Goal: Task Accomplishment & Management: Use online tool/utility

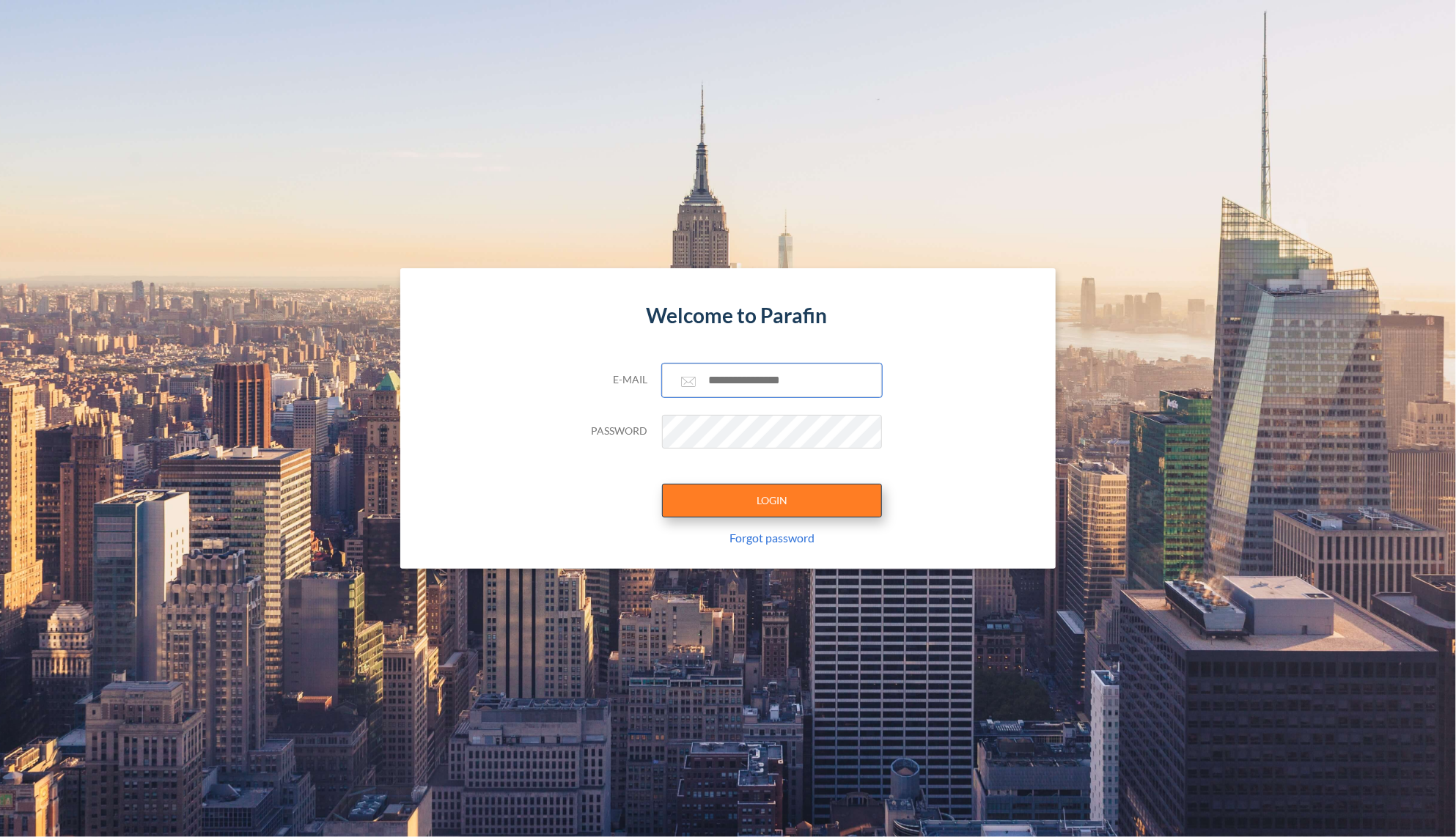
type input "**********"
click at [739, 516] on button "LOGIN" at bounding box center [772, 501] width 220 height 34
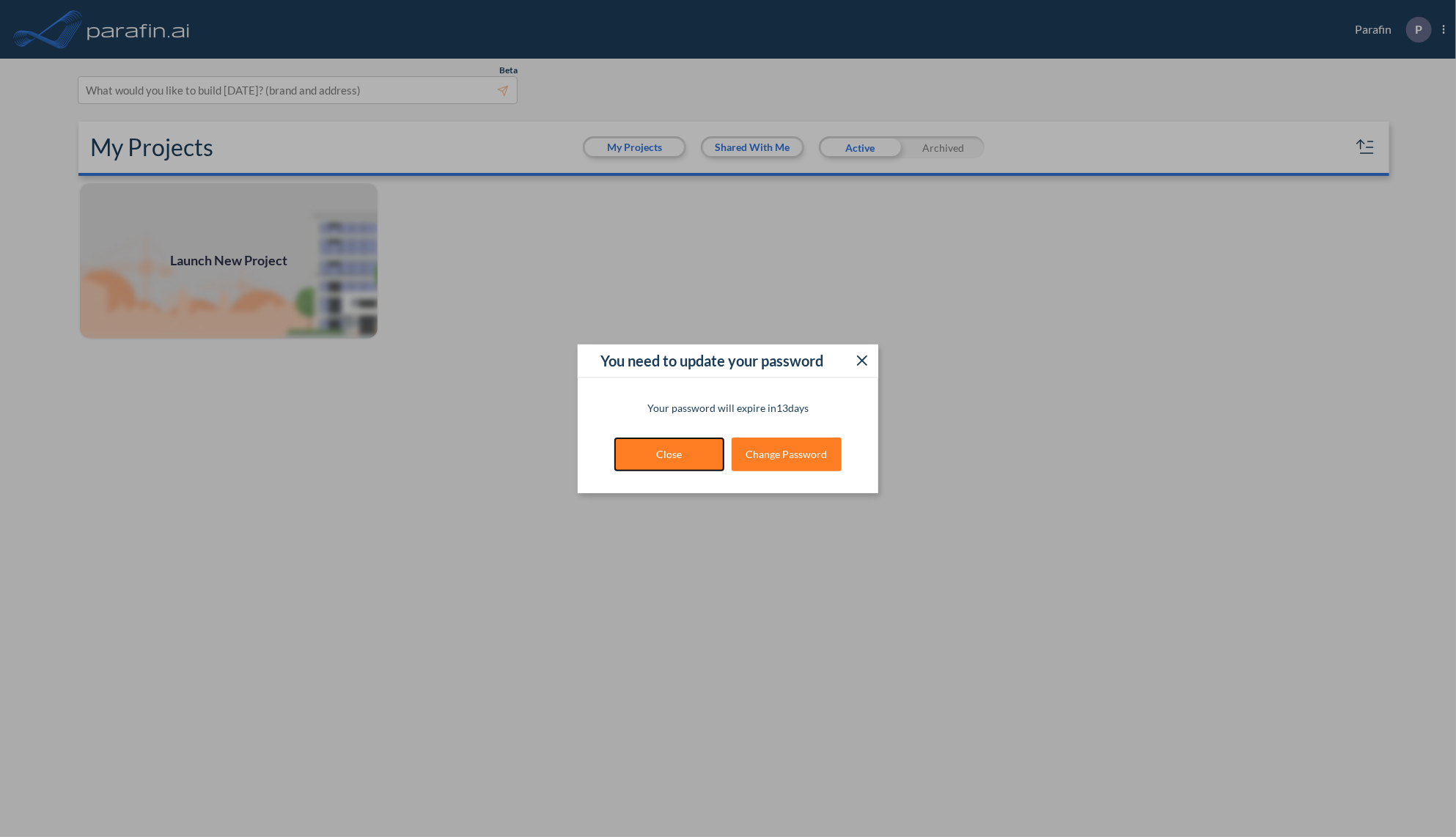
click at [667, 454] on button "Close" at bounding box center [669, 454] width 110 height 34
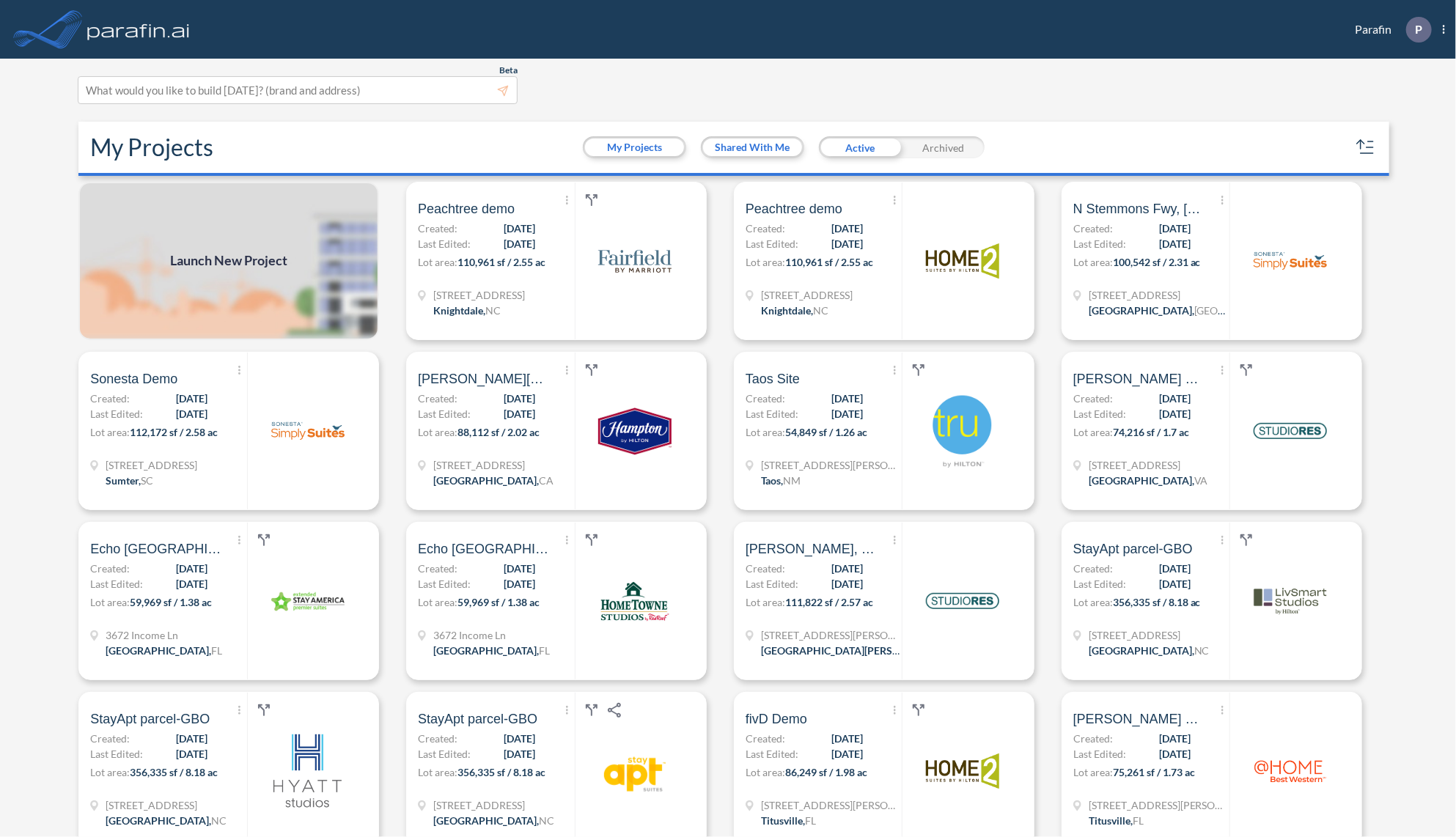
click at [244, 251] on span "Launch New Project" at bounding box center [229, 261] width 118 height 20
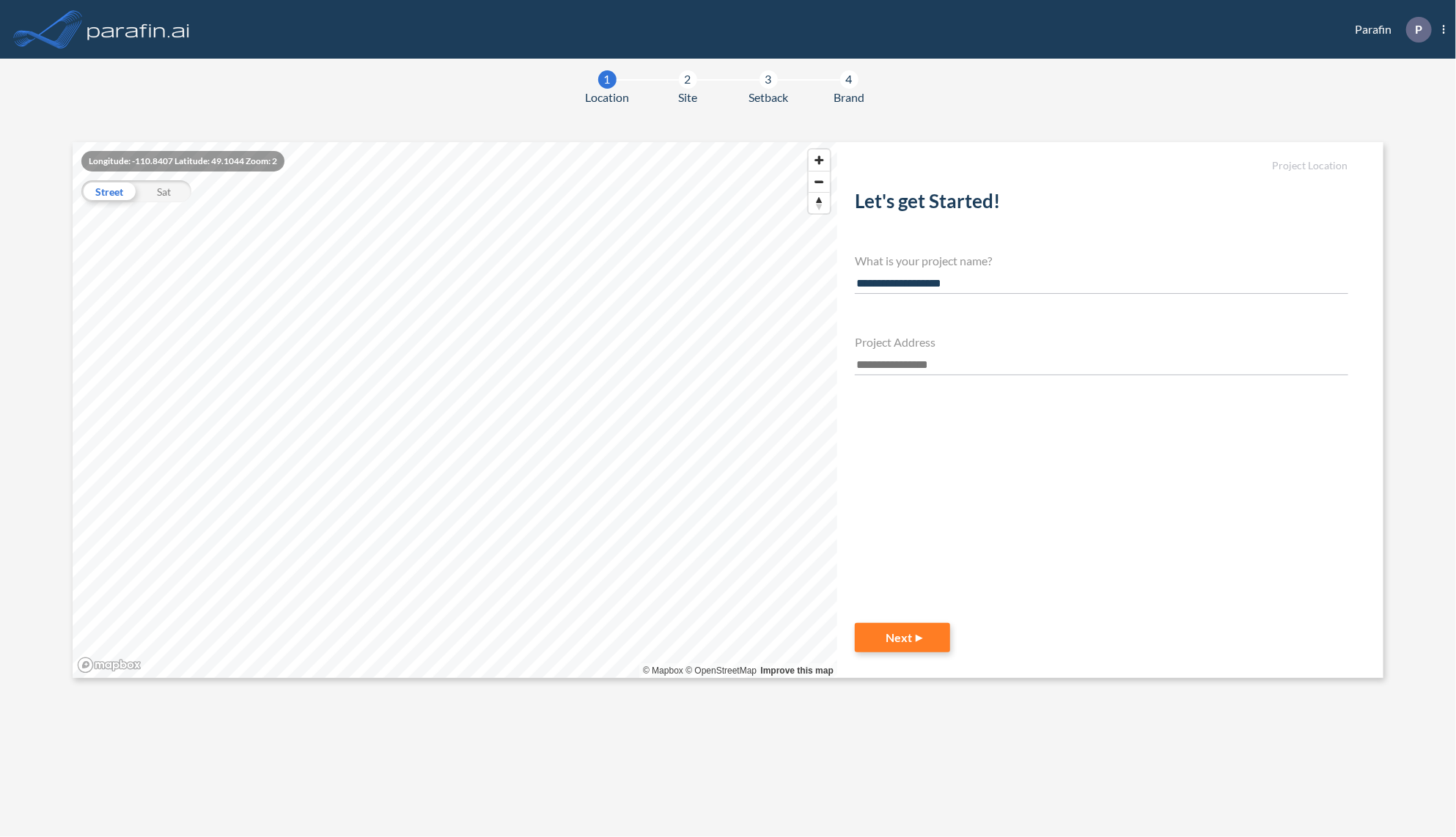
type input "**********"
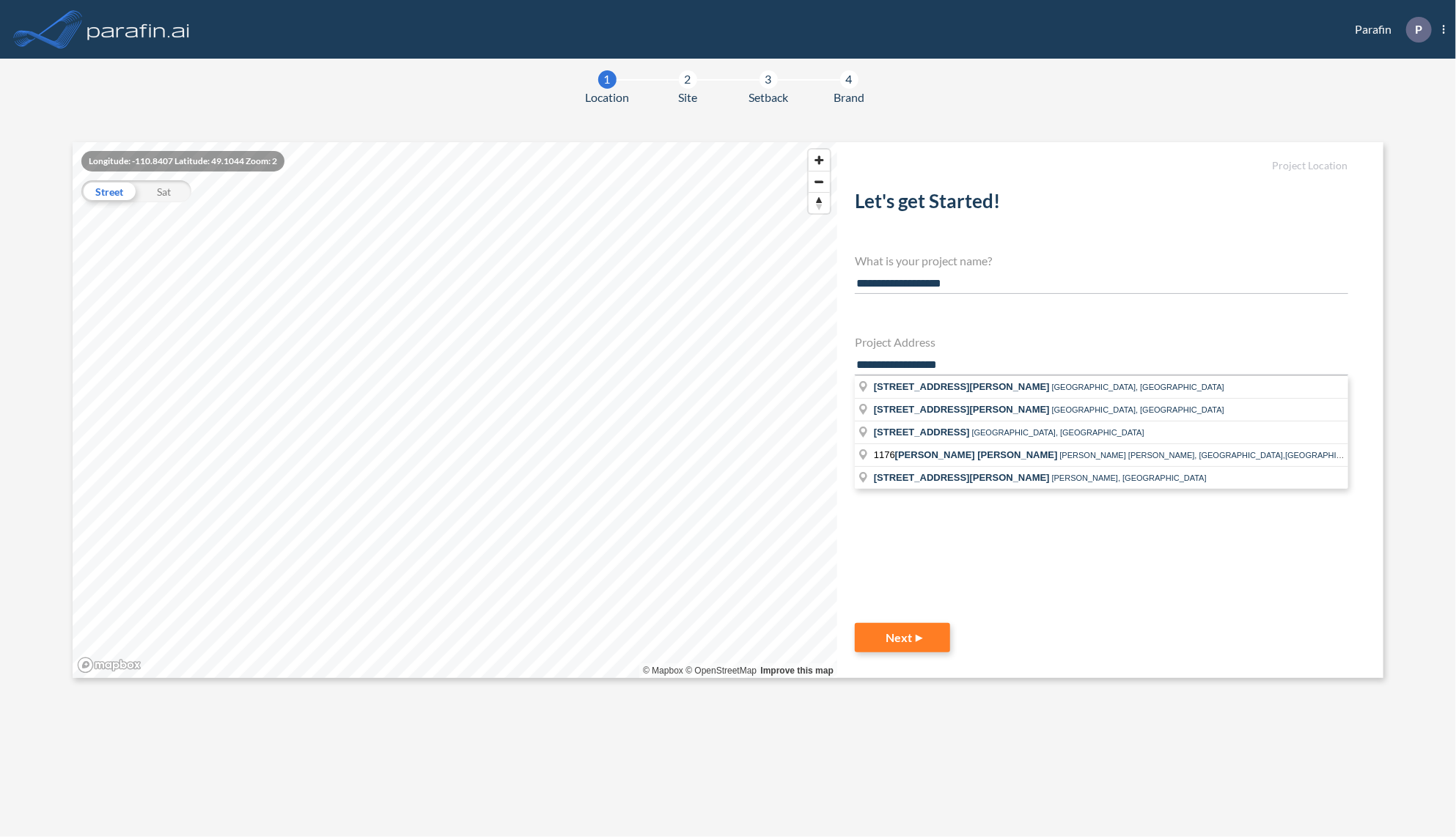
click at [828, 369] on section "**********" at bounding box center [727, 410] width 1310 height 536
paste input "**********"
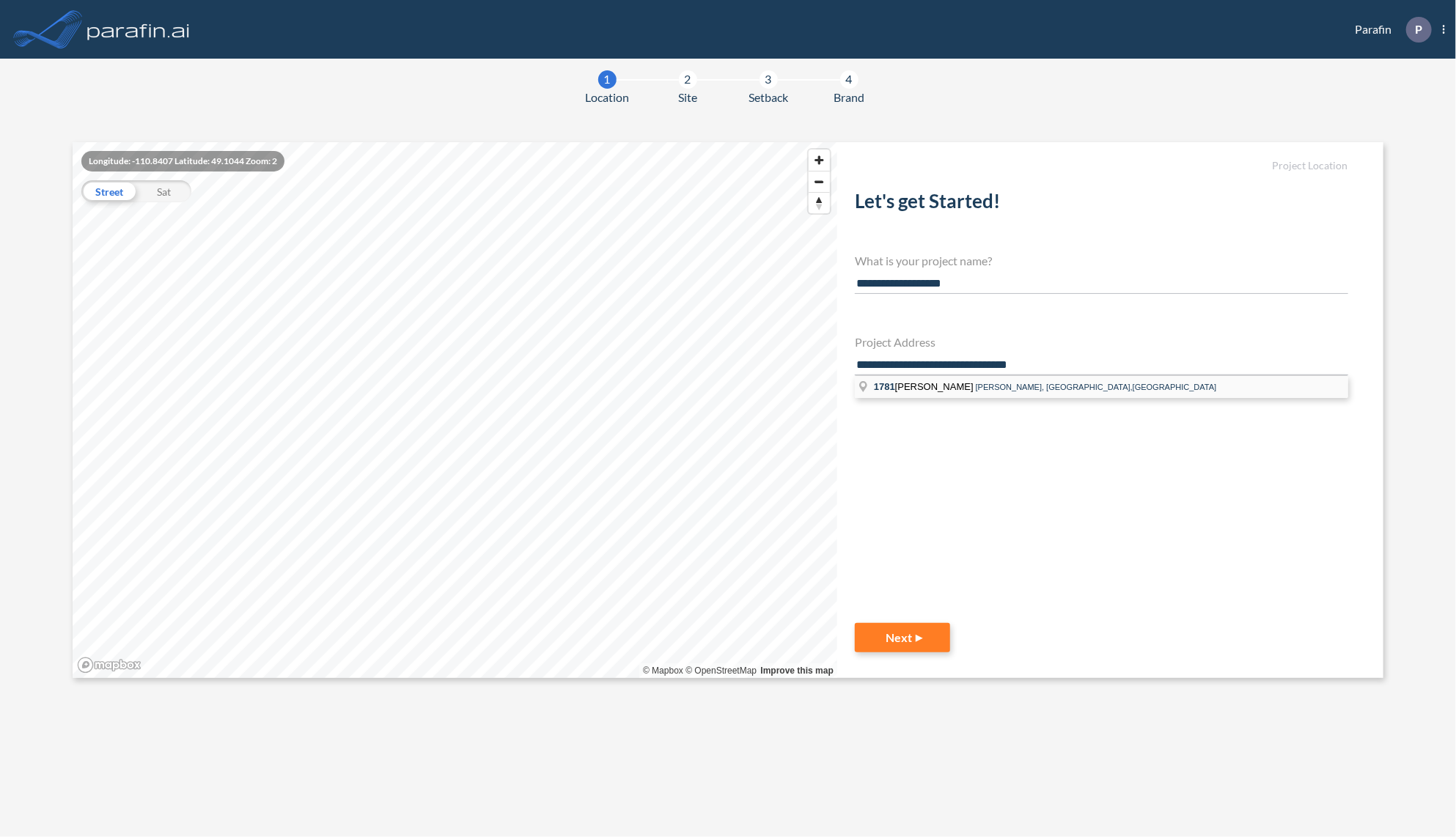
type input "**********"
click at [989, 380] on li "1781 Bradford Ln Bradford Ln, Normal,IL" at bounding box center [1101, 387] width 494 height 22
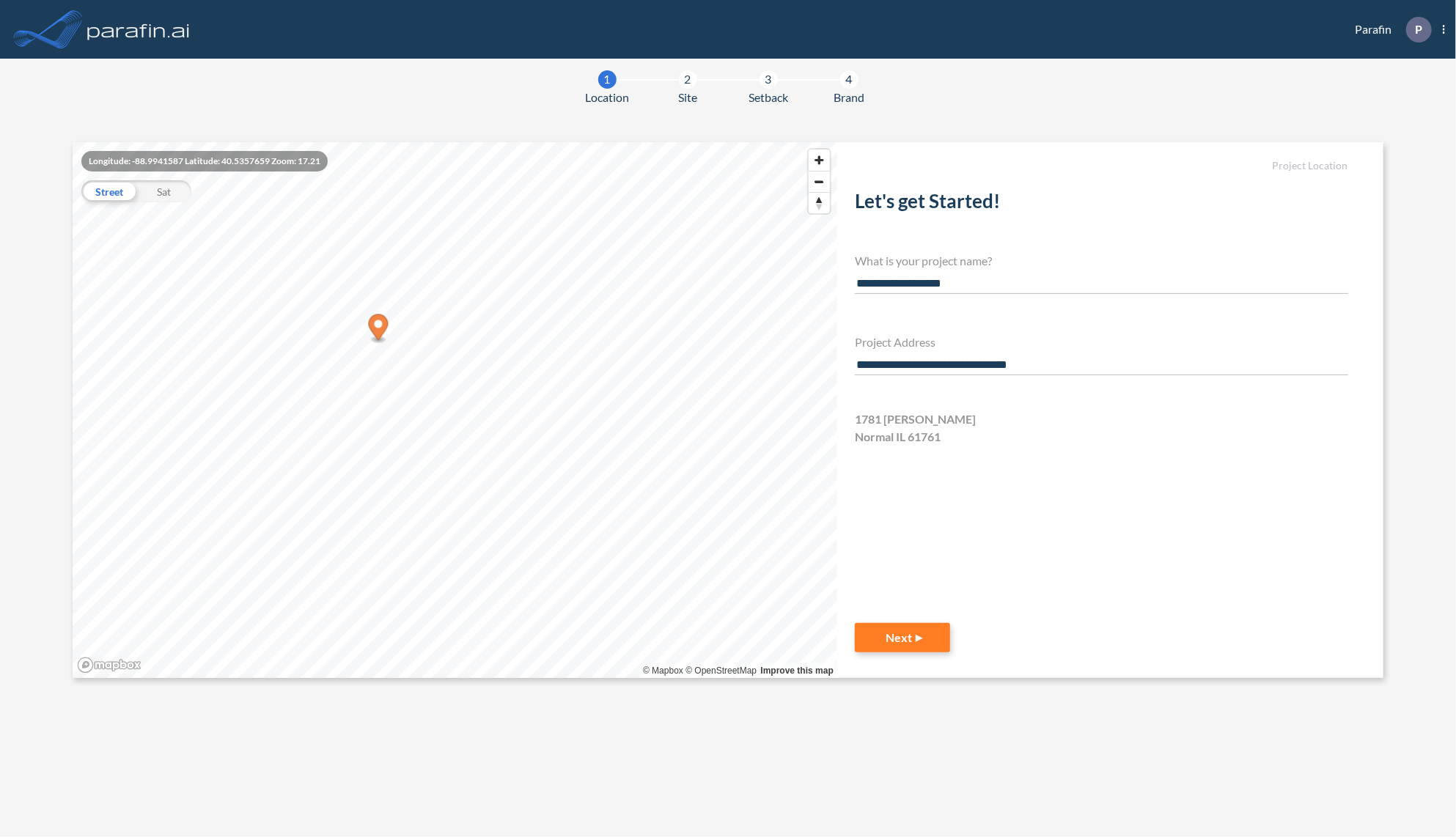
click at [159, 193] on div "Sat" at bounding box center [164, 192] width 55 height 22
click at [101, 193] on div "Street" at bounding box center [108, 192] width 55 height 22
click at [167, 193] on div "Sat" at bounding box center [164, 192] width 55 height 22
click at [912, 638] on button "Next" at bounding box center [903, 638] width 95 height 29
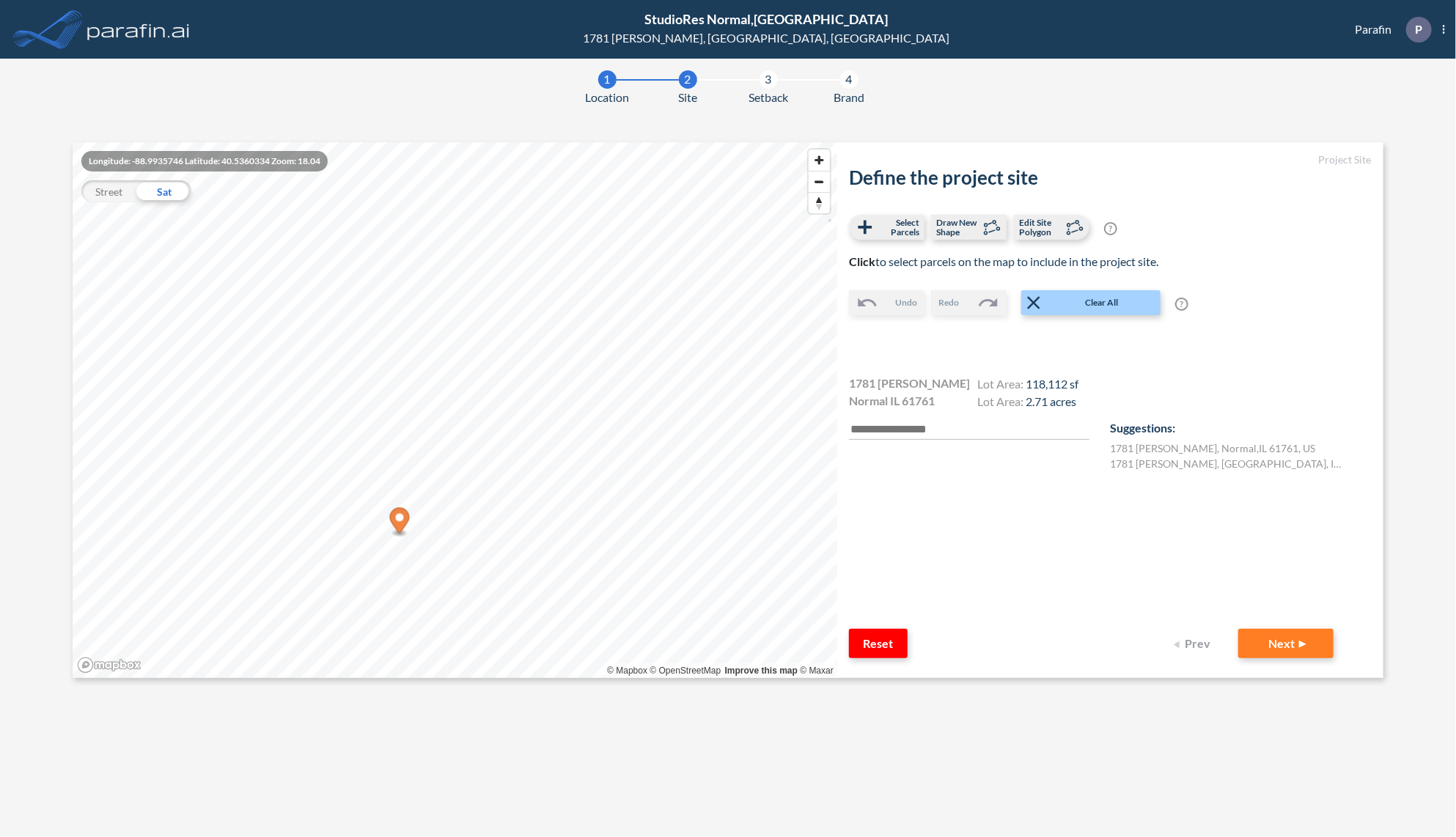
drag, startPoint x: 1067, startPoint y: 304, endPoint x: 1057, endPoint y: 290, distance: 17.2
click at [1067, 304] on span "Clear All" at bounding box center [1101, 302] width 114 height 13
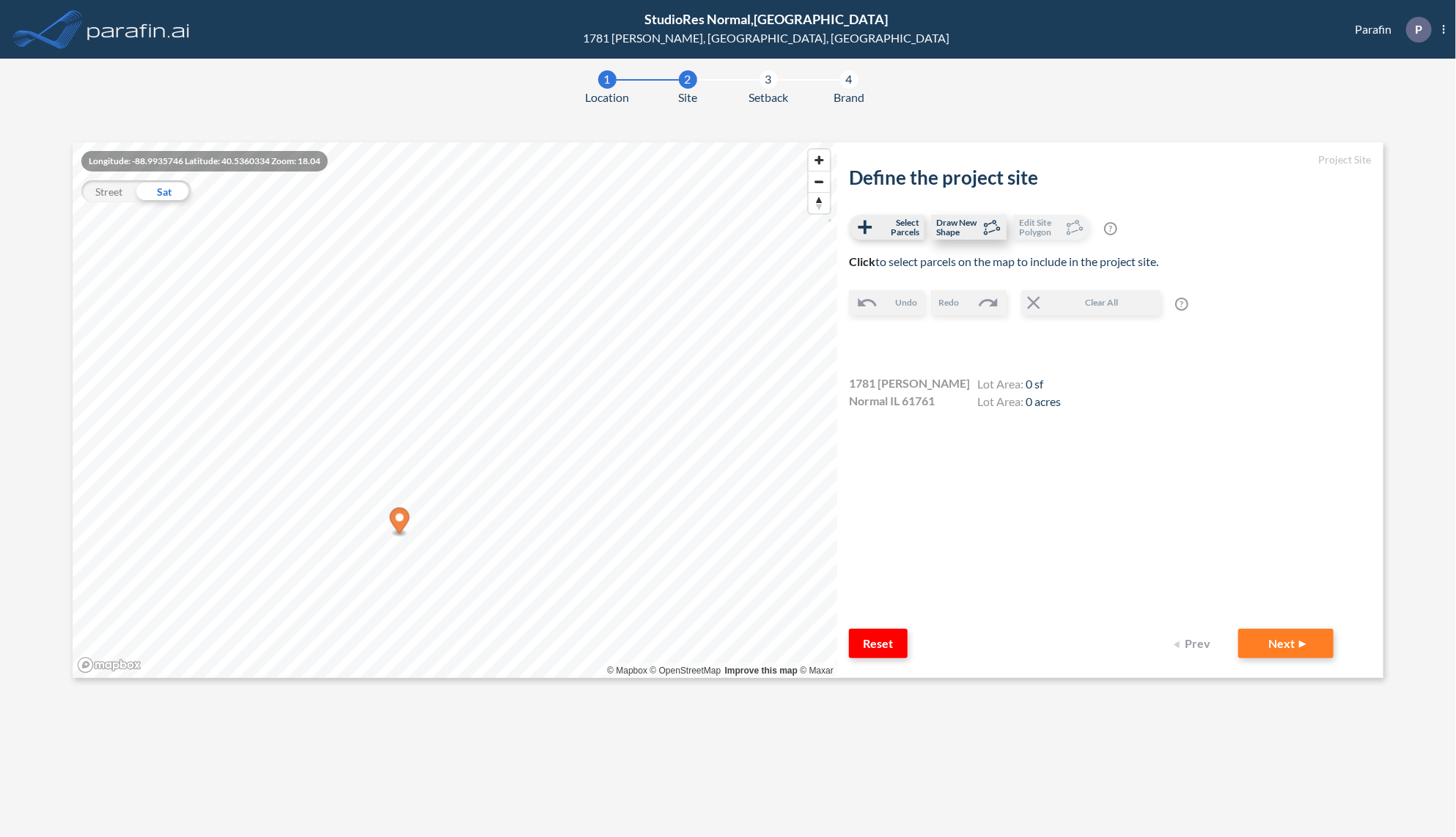
click at [974, 233] on span "Draw New Shape" at bounding box center [957, 227] width 43 height 19
click at [888, 229] on span "Select Parcels" at bounding box center [898, 227] width 43 height 19
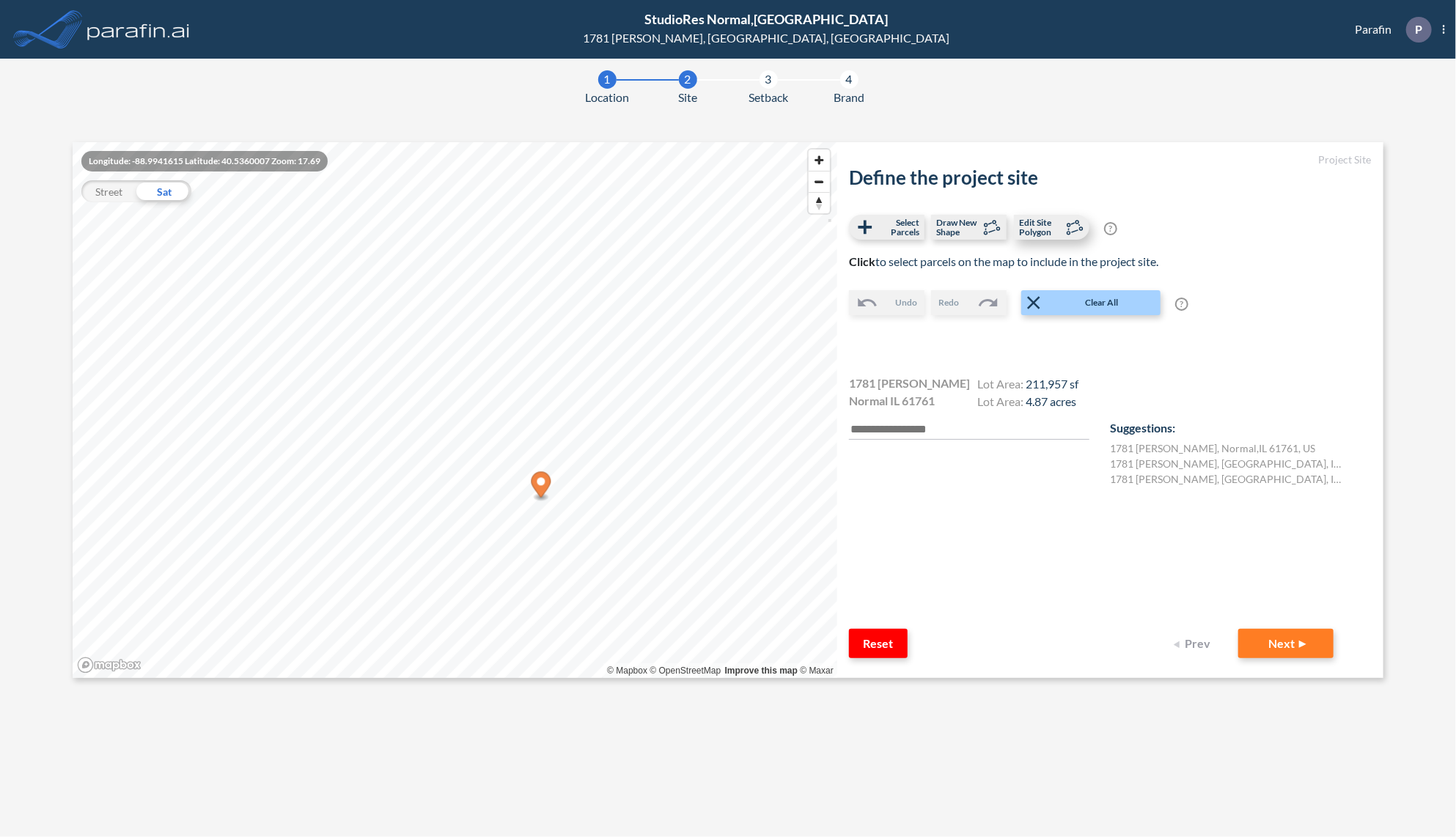
click at [1036, 230] on span "Edit Site Polygon" at bounding box center [1040, 227] width 43 height 19
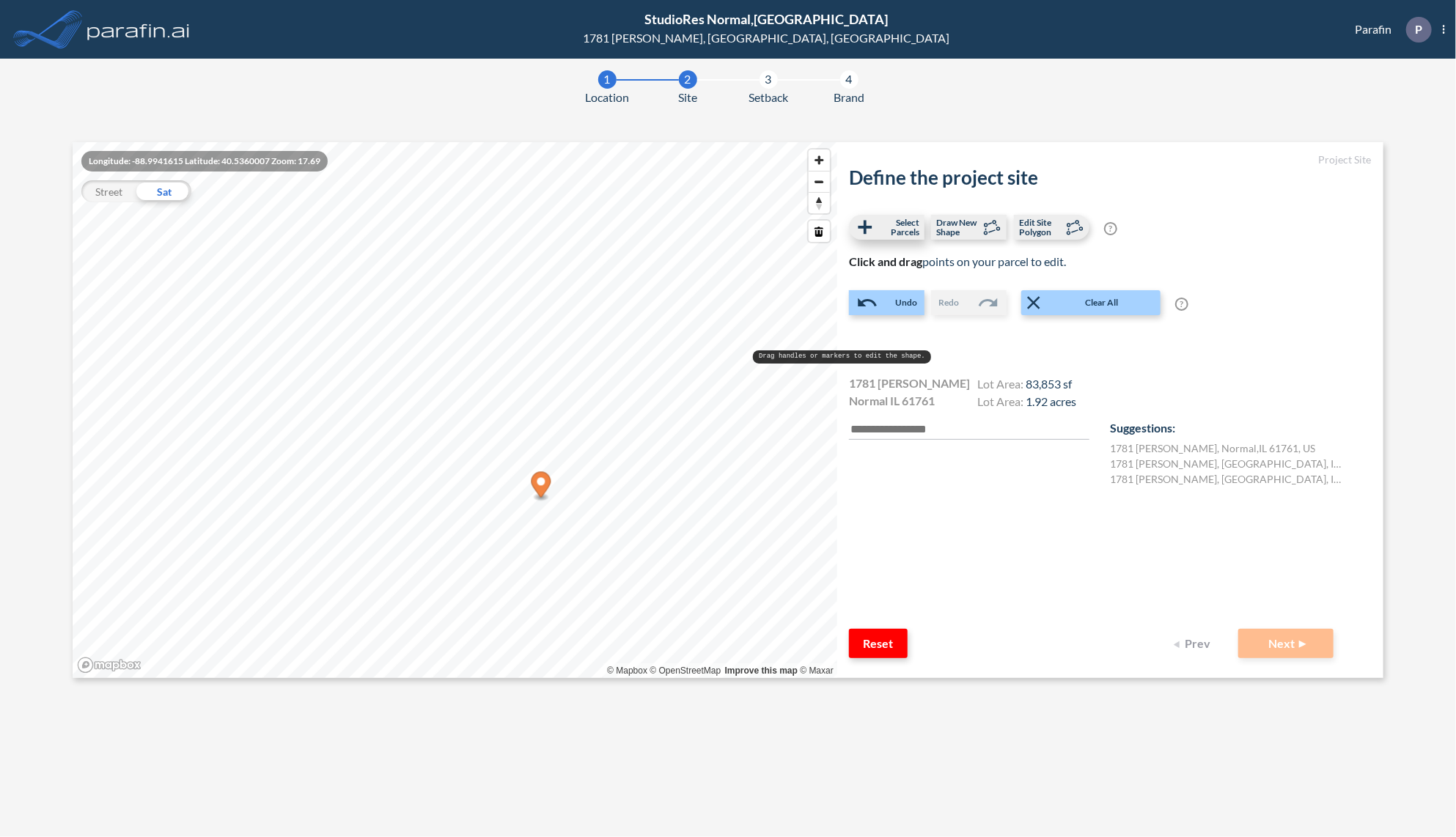
click at [893, 226] on span "Select Parcels" at bounding box center [898, 227] width 43 height 19
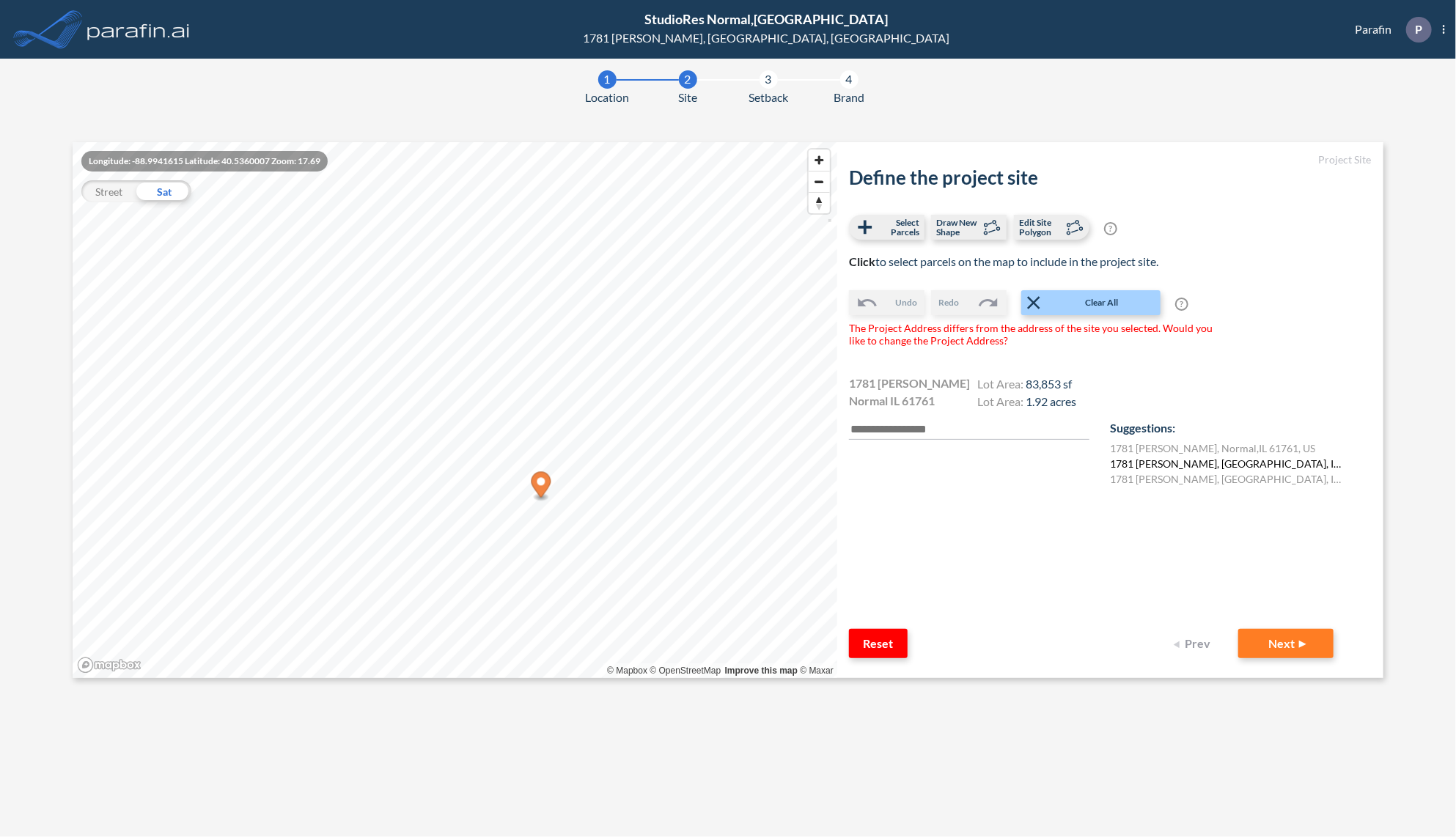
click at [1152, 459] on label "1781 Bradford Ln, Normal, IL 61761, USA" at bounding box center [1228, 464] width 235 height 15
click at [1165, 487] on div "Define the project site Select Parcels Draw New Shape Edit Site Polygon ? Optio…" at bounding box center [1110, 397] width 523 height 463
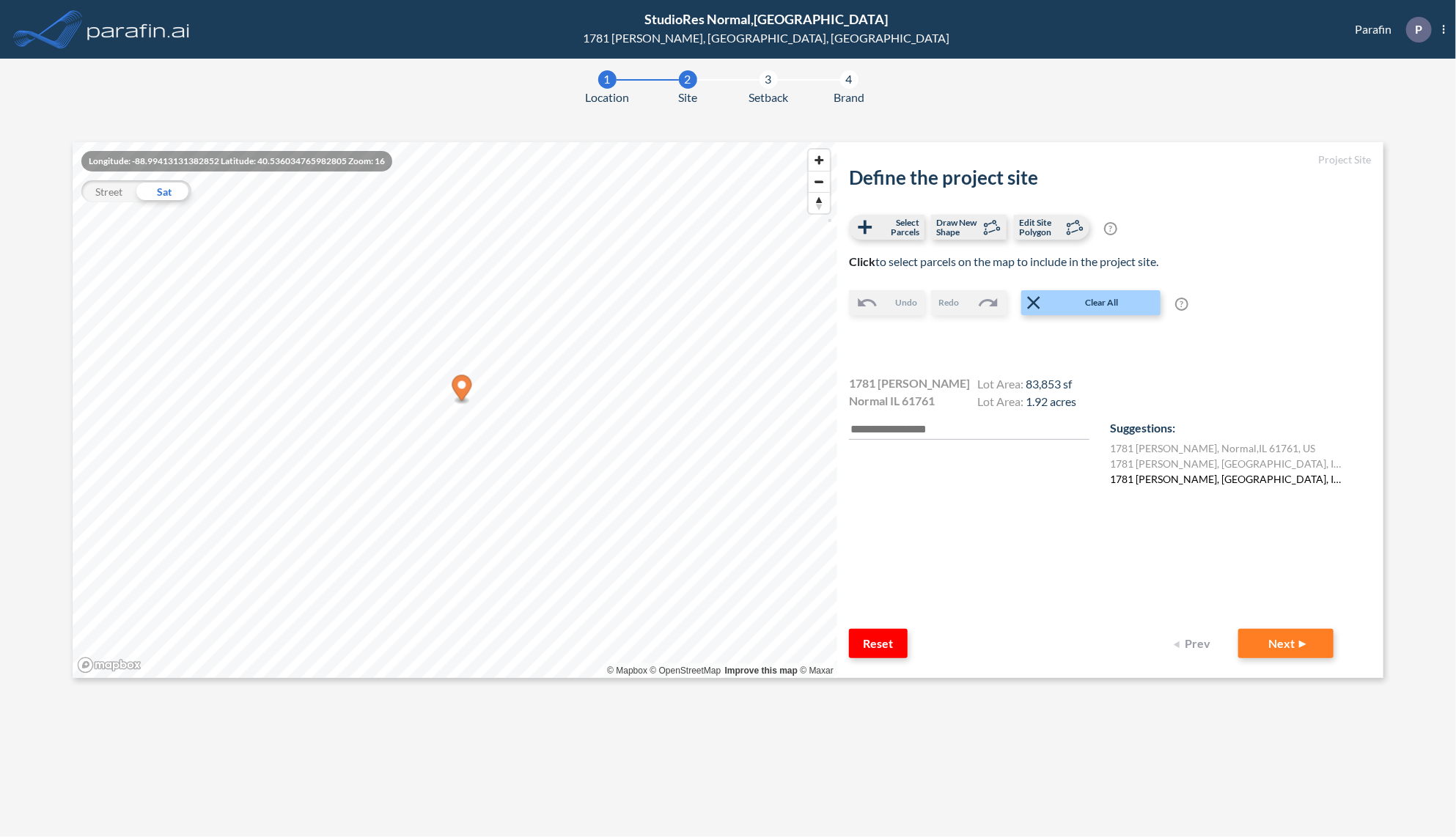
click at [1165, 481] on label "1781 Bradford Ln, Normal, IL 61761, USA" at bounding box center [1228, 479] width 235 height 15
click at [1296, 644] on button "Next" at bounding box center [1286, 644] width 95 height 29
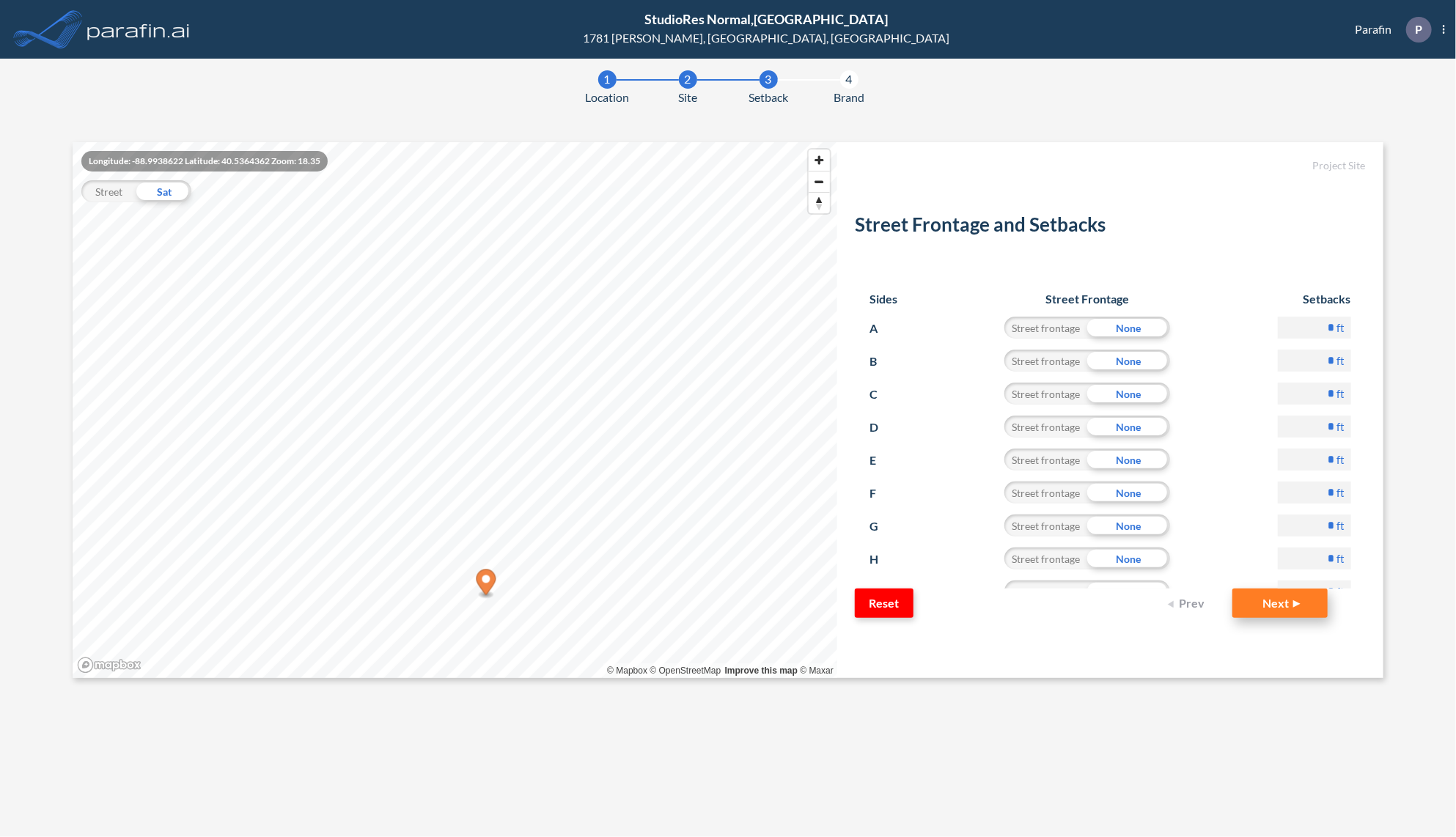
click at [1270, 600] on button "Next" at bounding box center [1280, 603] width 95 height 29
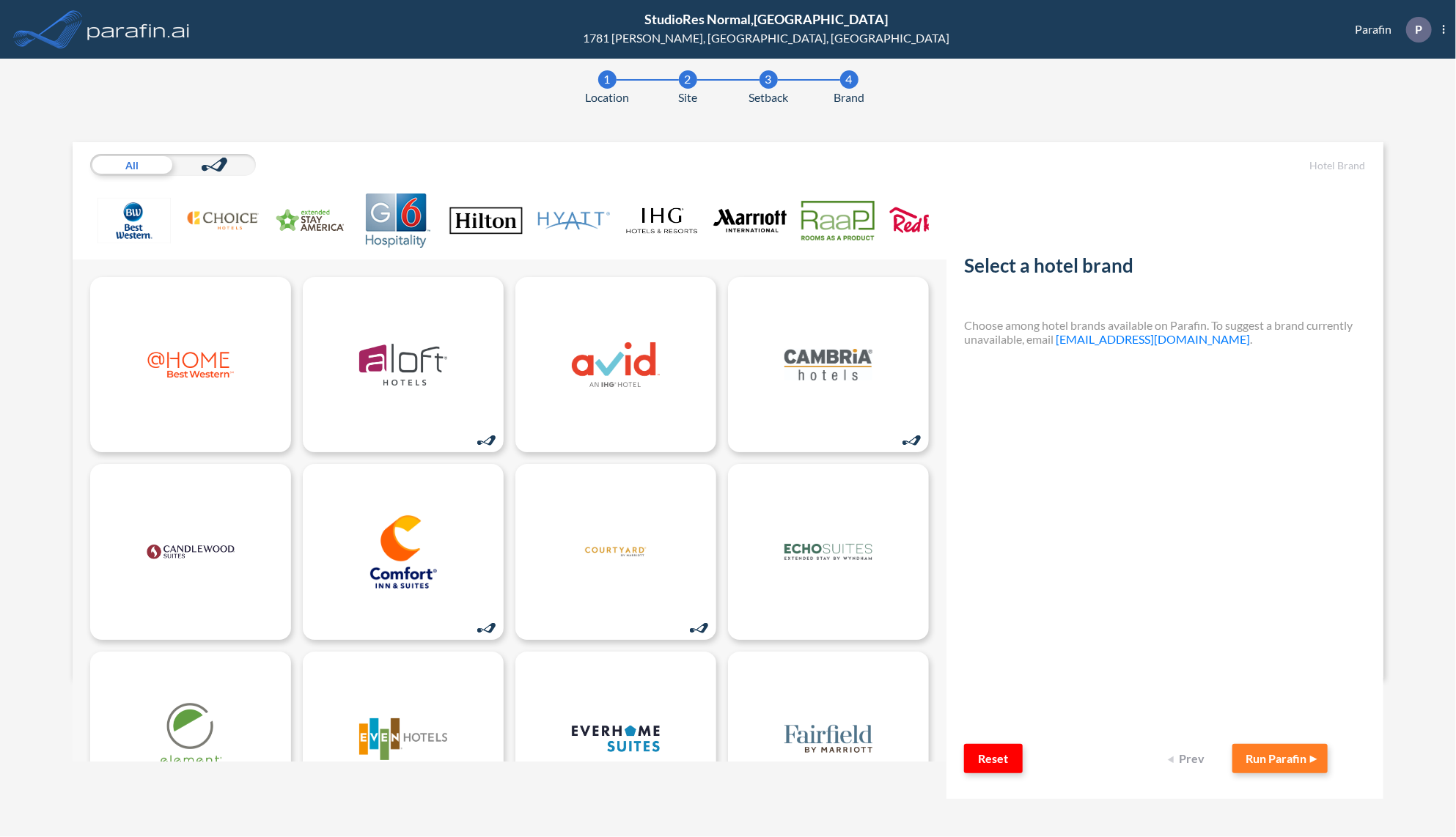
drag, startPoint x: 755, startPoint y: 217, endPoint x: 749, endPoint y: 222, distance: 7.8
click at [755, 217] on img at bounding box center [750, 221] width 73 height 55
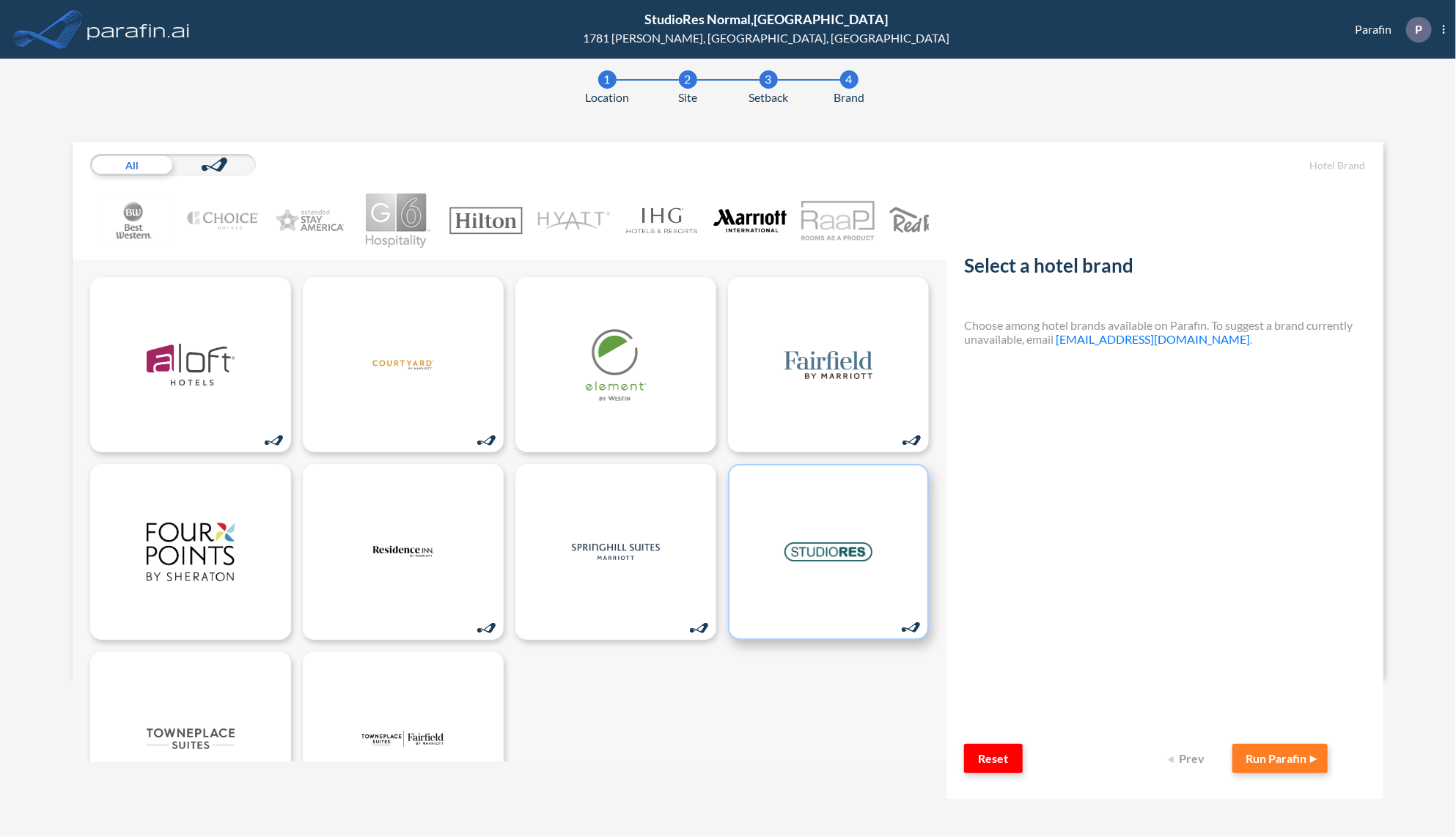
click at [830, 586] on img at bounding box center [828, 552] width 88 height 73
click at [1282, 753] on button "Run Parafin" at bounding box center [1280, 759] width 95 height 29
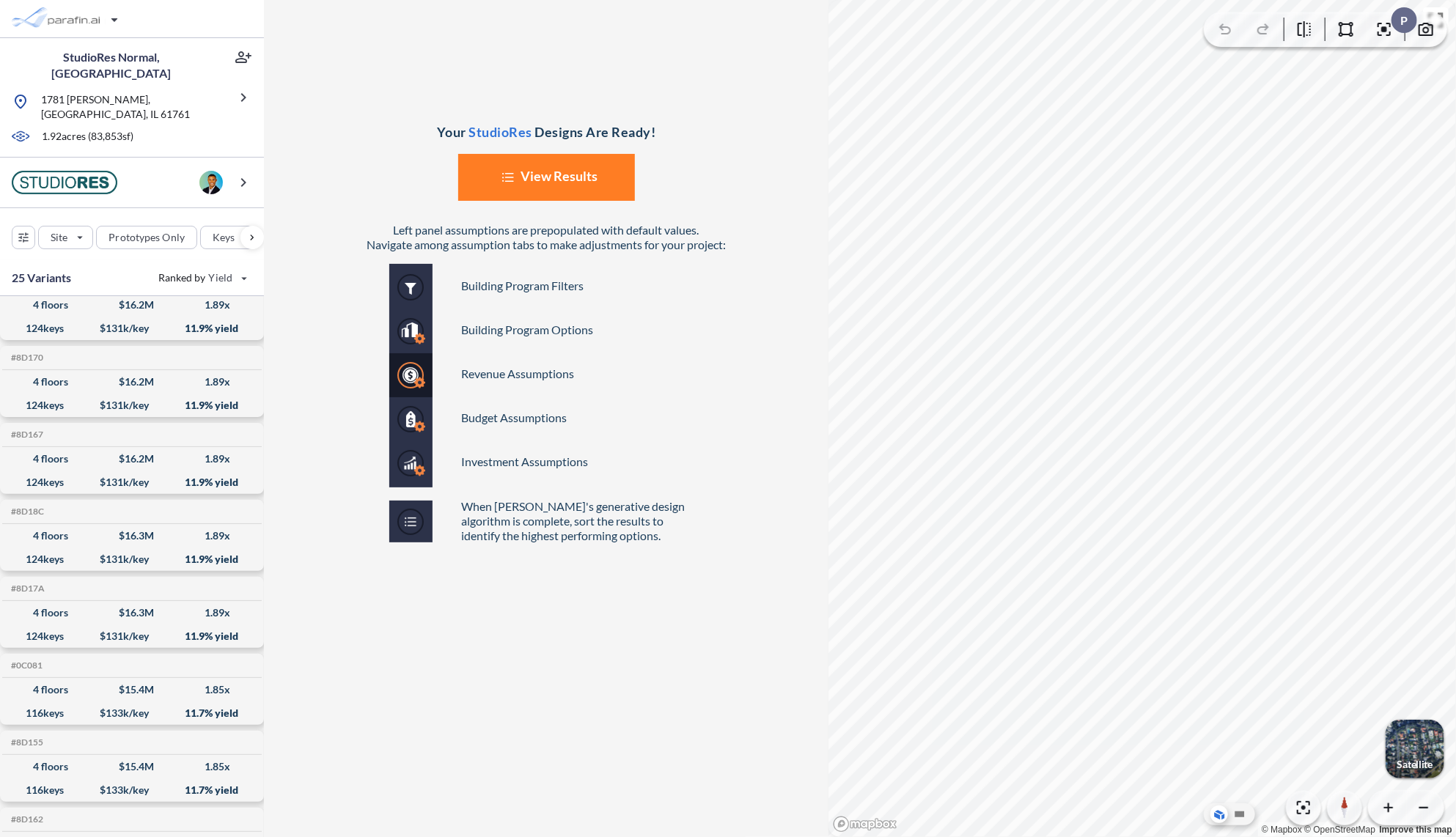
scroll to position [1358, 0]
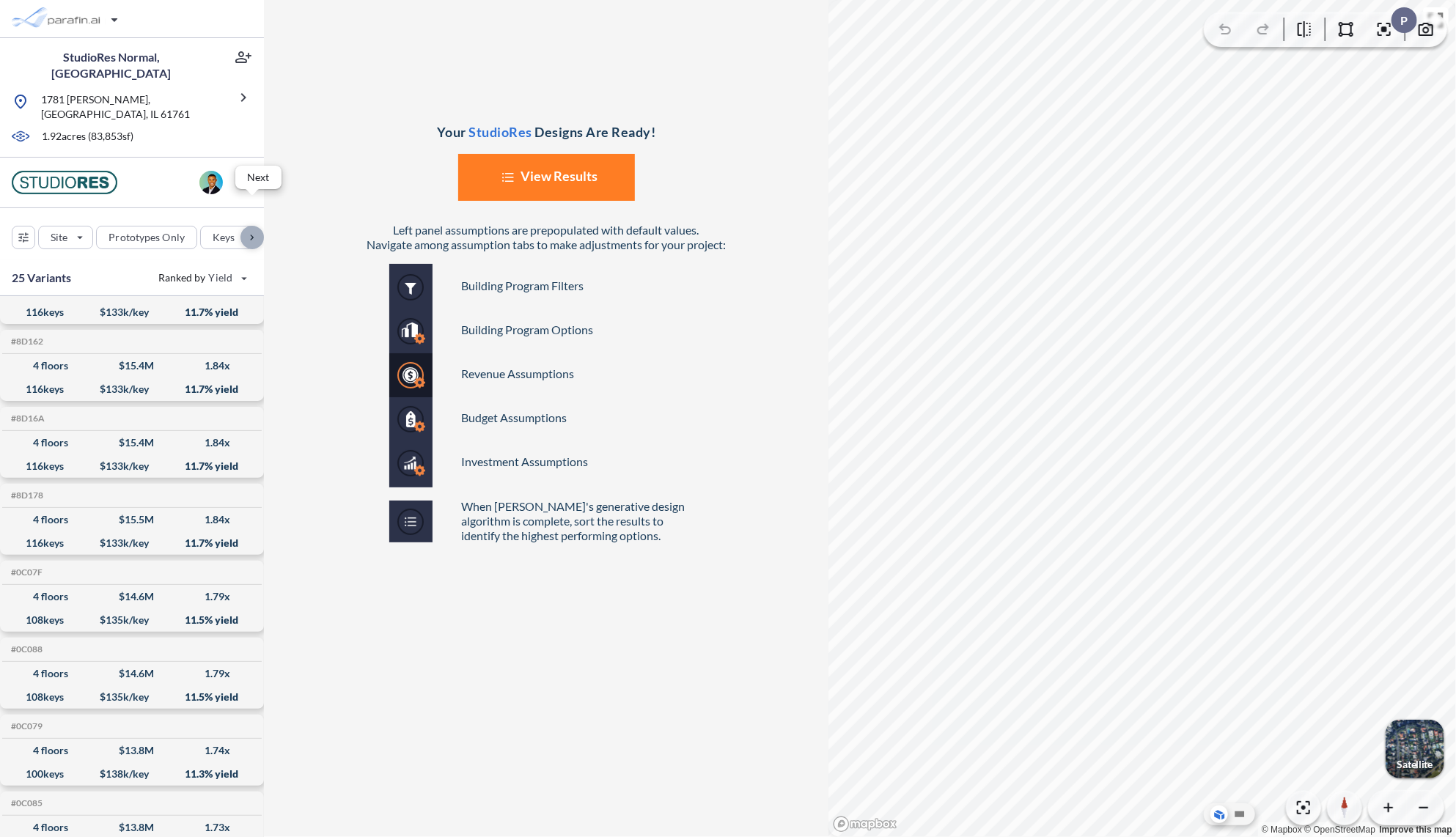
click at [253, 226] on div "button" at bounding box center [252, 238] width 24 height 24
click at [5, 226] on div "button" at bounding box center [12, 238] width 24 height 24
click at [20, 227] on div "button" at bounding box center [24, 238] width 22 height 22
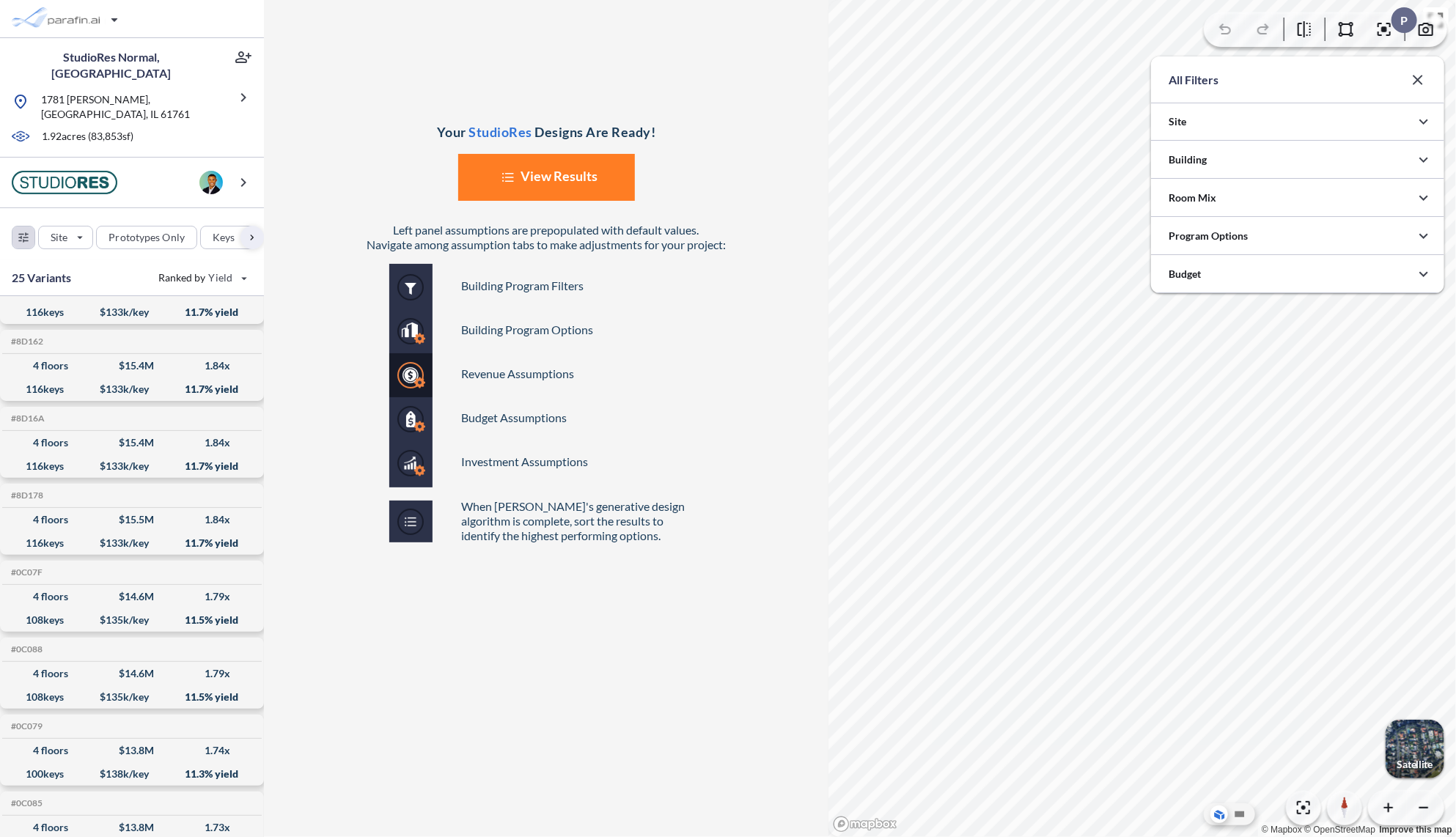
scroll to position [733007, 732815]
click at [1346, 236] on div at bounding box center [1297, 236] width 293 height 38
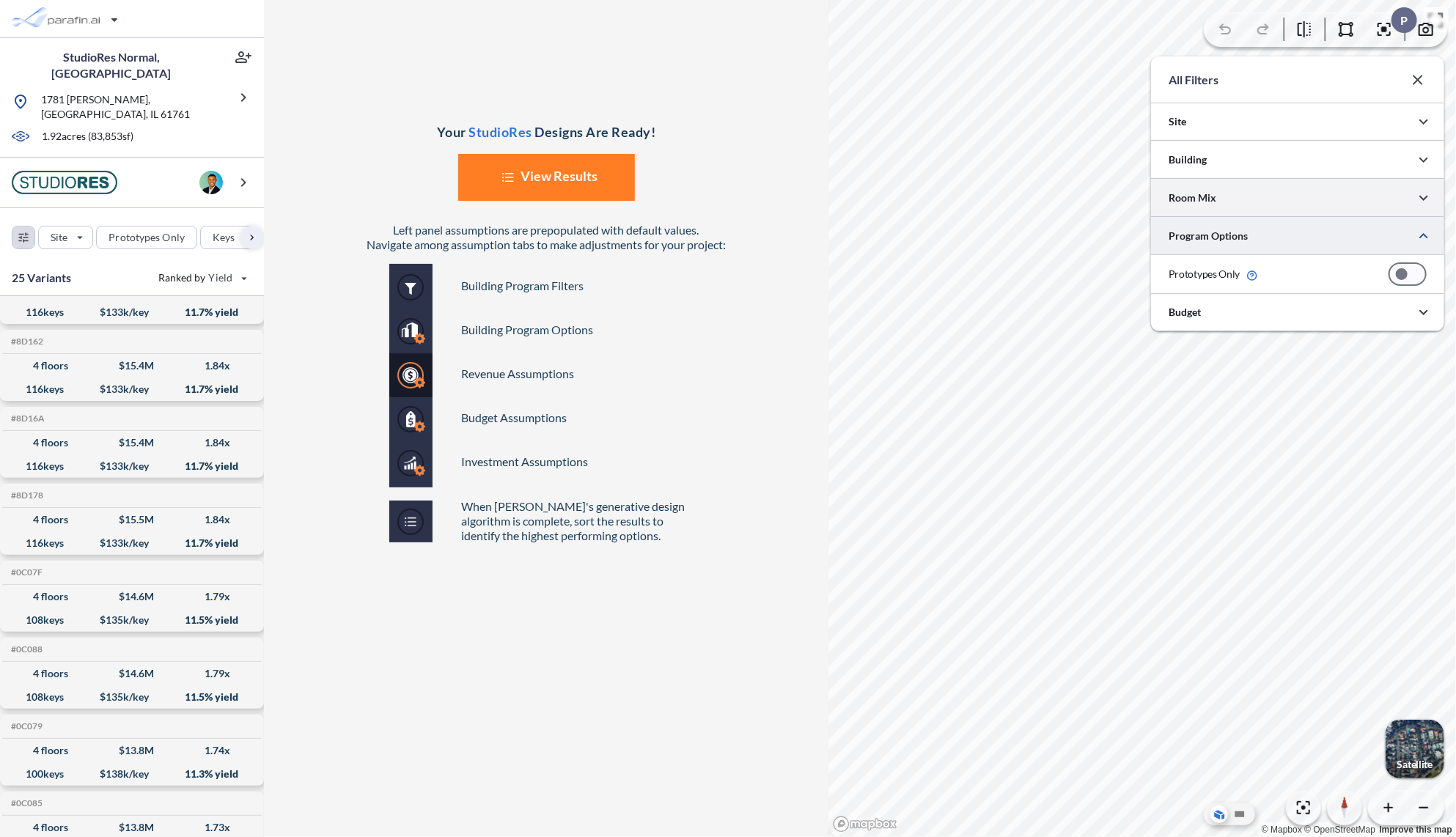
click at [1336, 204] on div at bounding box center [1297, 198] width 293 height 38
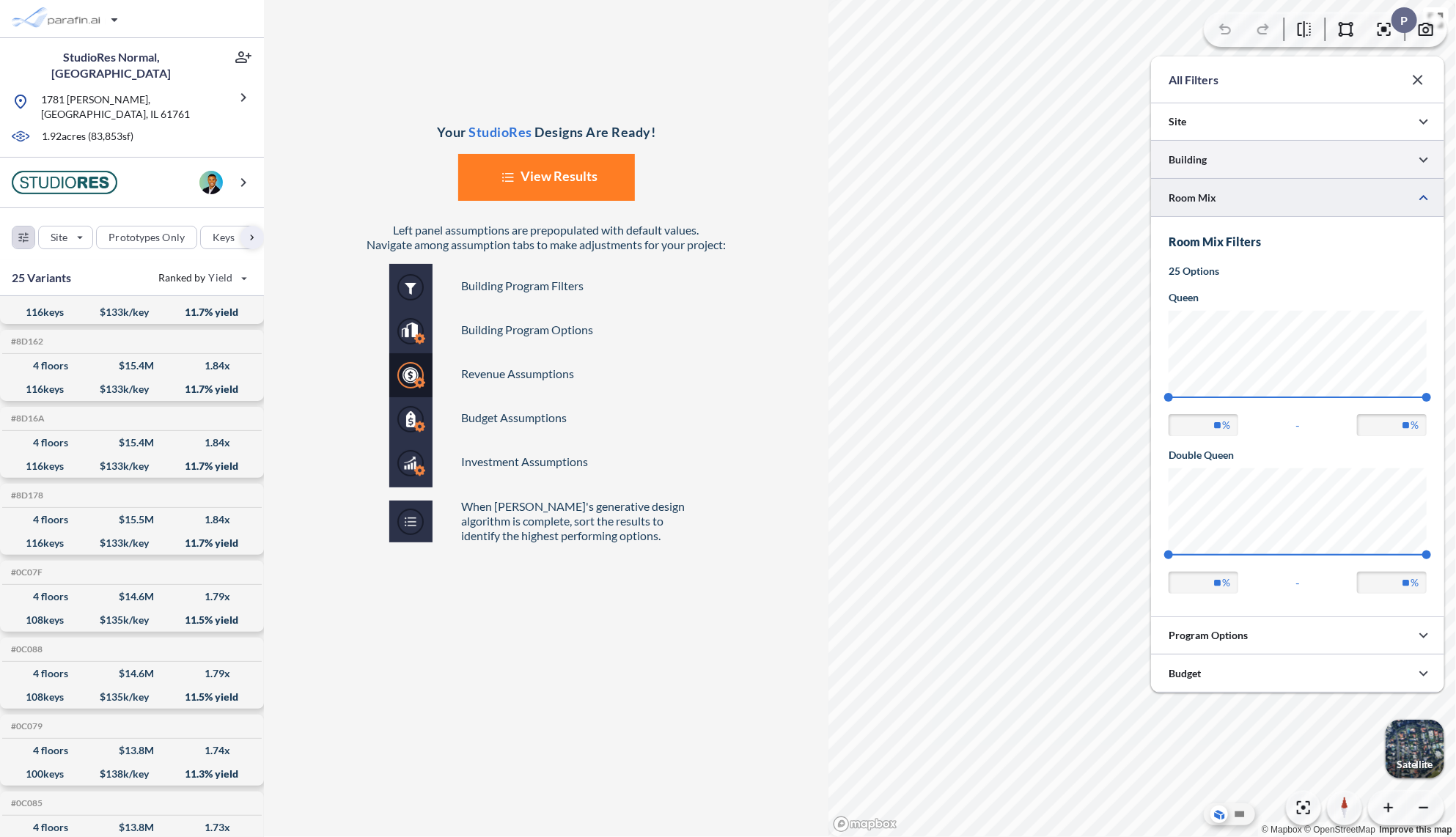
scroll to position [400, 293]
click at [1320, 162] on div at bounding box center [1297, 159] width 293 height 38
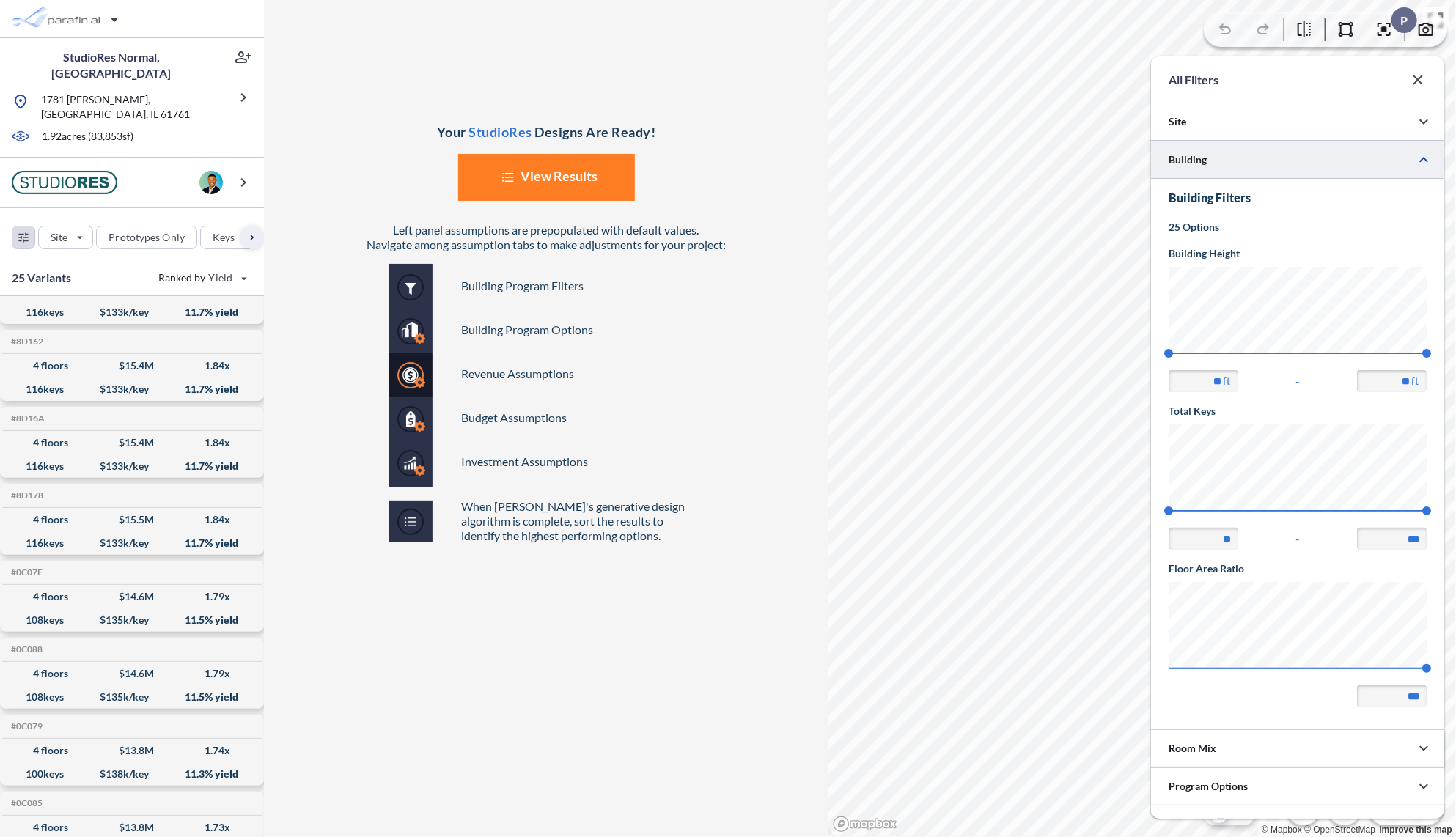
scroll to position [0, 0]
click at [1320, 162] on div at bounding box center [1297, 159] width 293 height 38
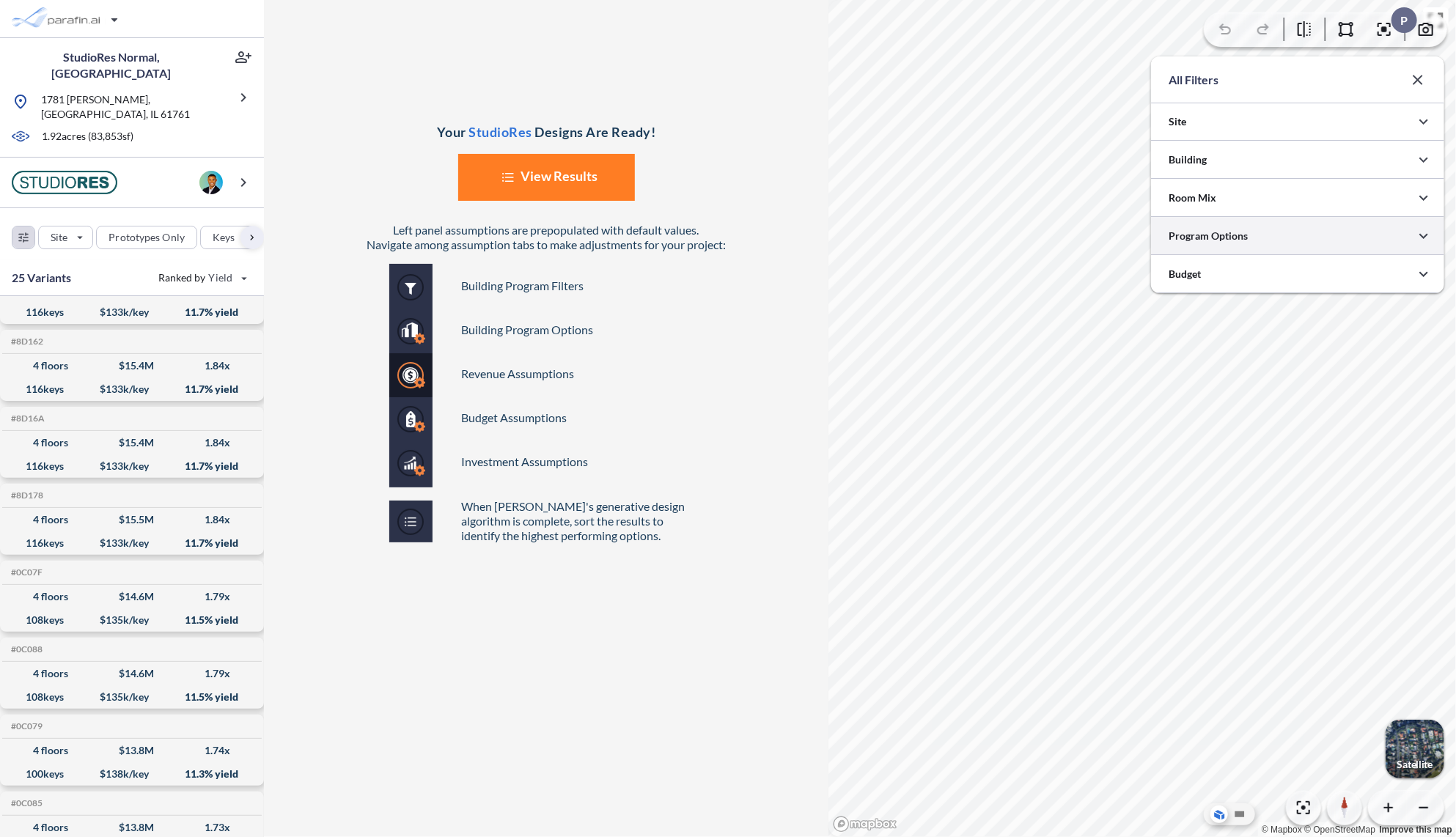
click at [1275, 228] on div at bounding box center [1297, 236] width 293 height 38
click at [1309, 234] on div at bounding box center [1297, 236] width 293 height 38
click at [95, 739] on div "4 floors $ 13.8 M 1.74 x" at bounding box center [131, 751] width 248 height 24
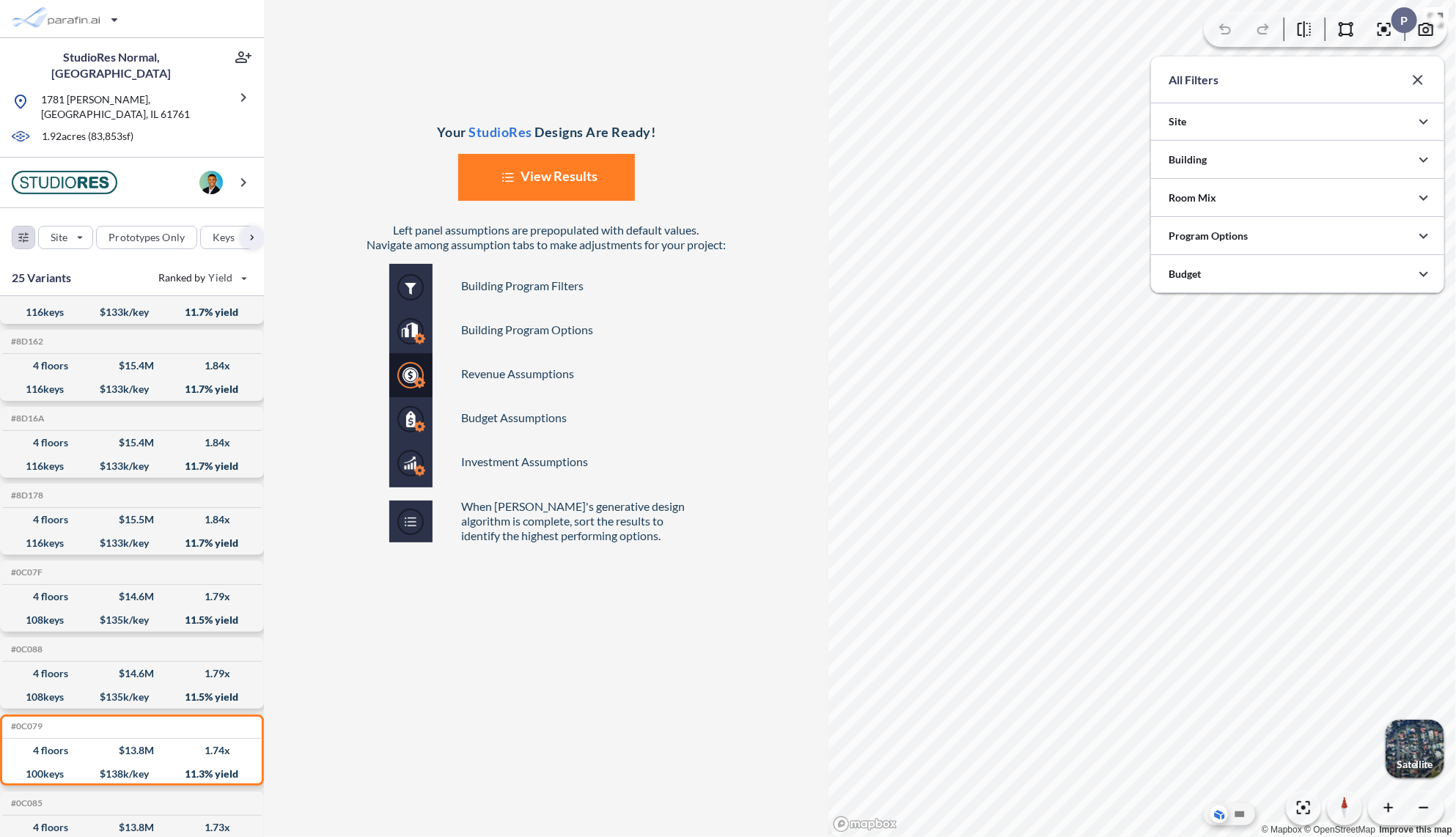
click at [569, 176] on button "List Created with Sketch. View Results" at bounding box center [546, 177] width 176 height 47
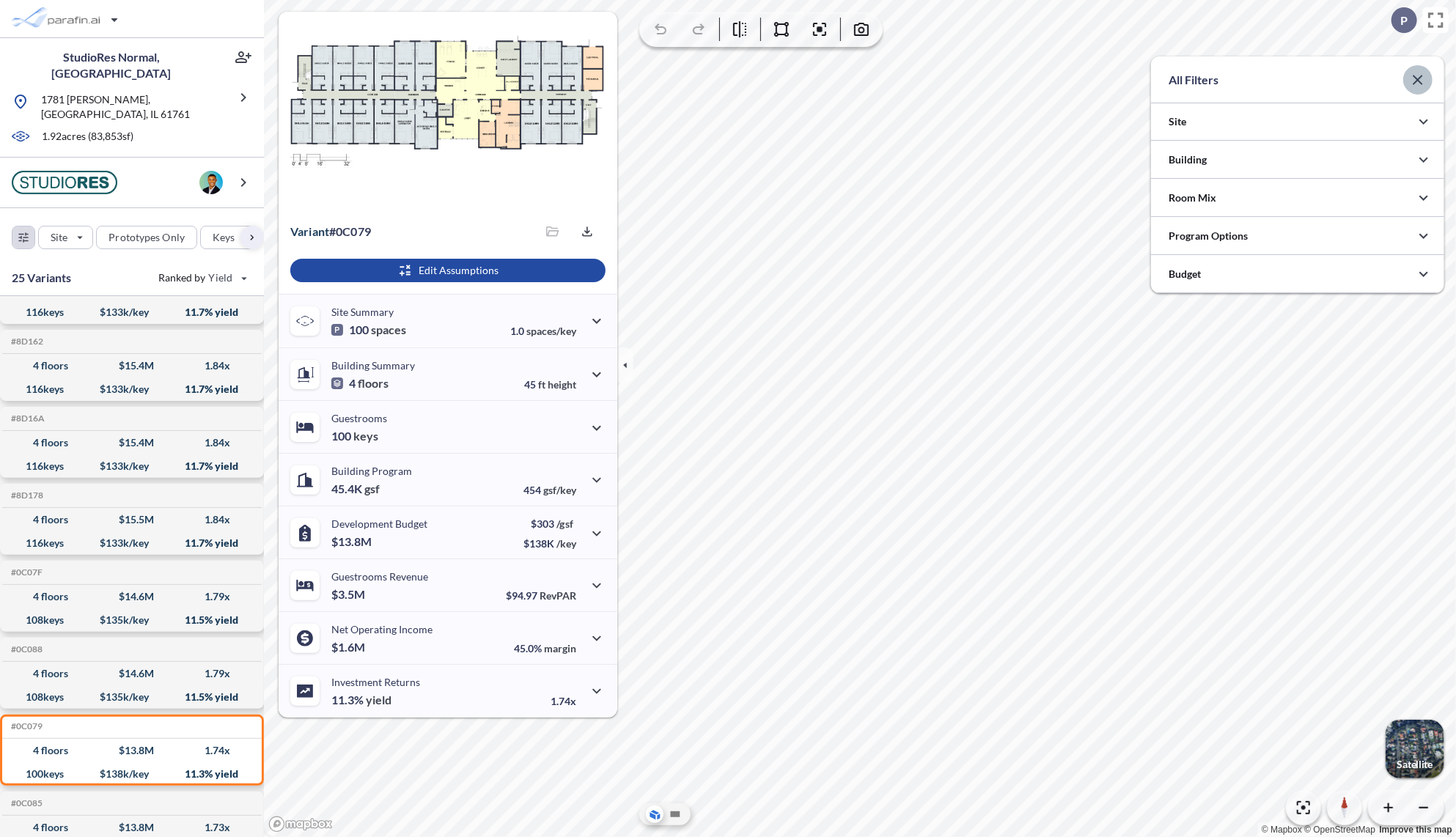
click at [1416, 78] on icon "button" at bounding box center [1418, 79] width 18 height 18
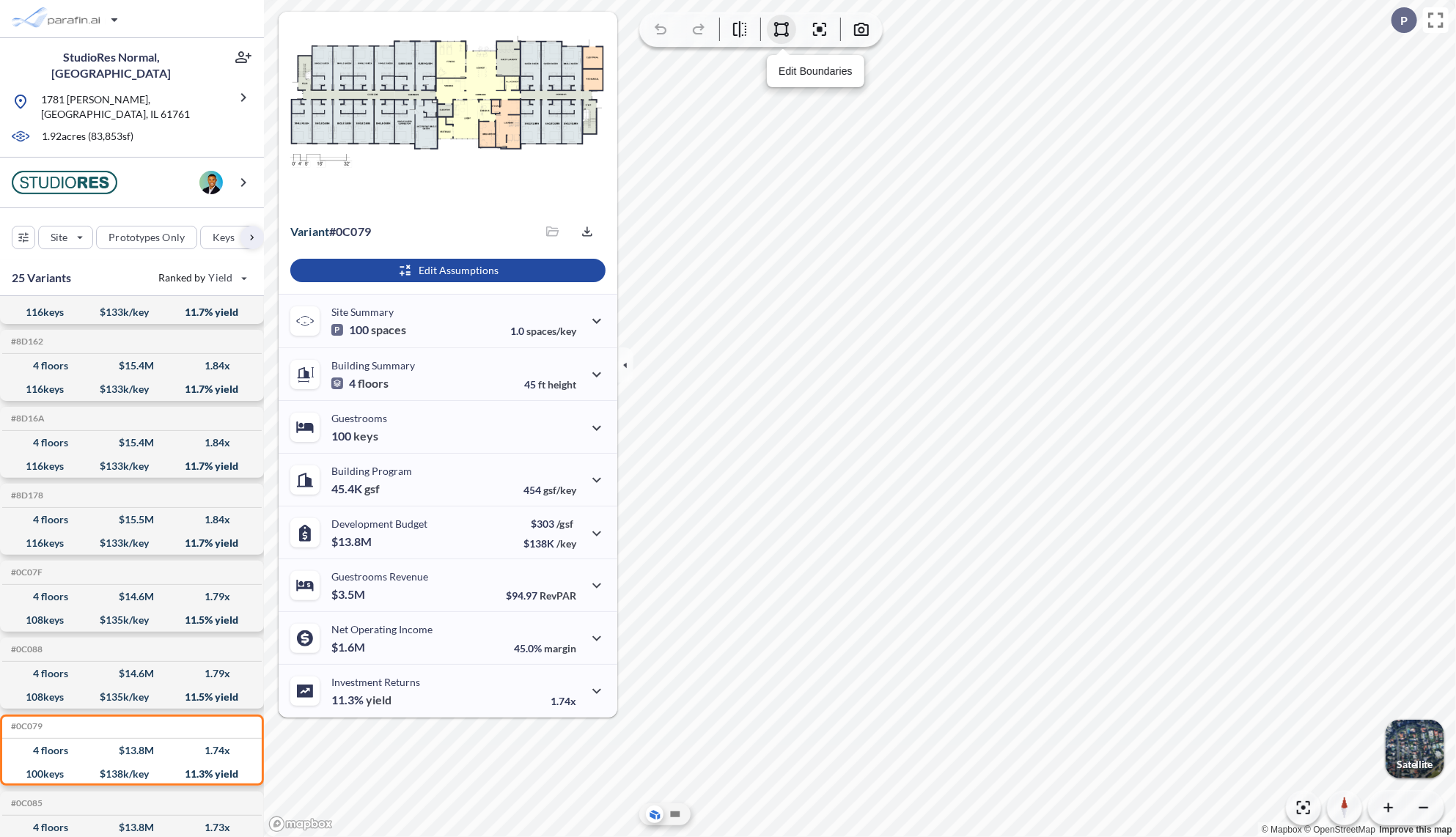
click at [781, 29] on icon "button" at bounding box center [781, 29] width 18 height 18
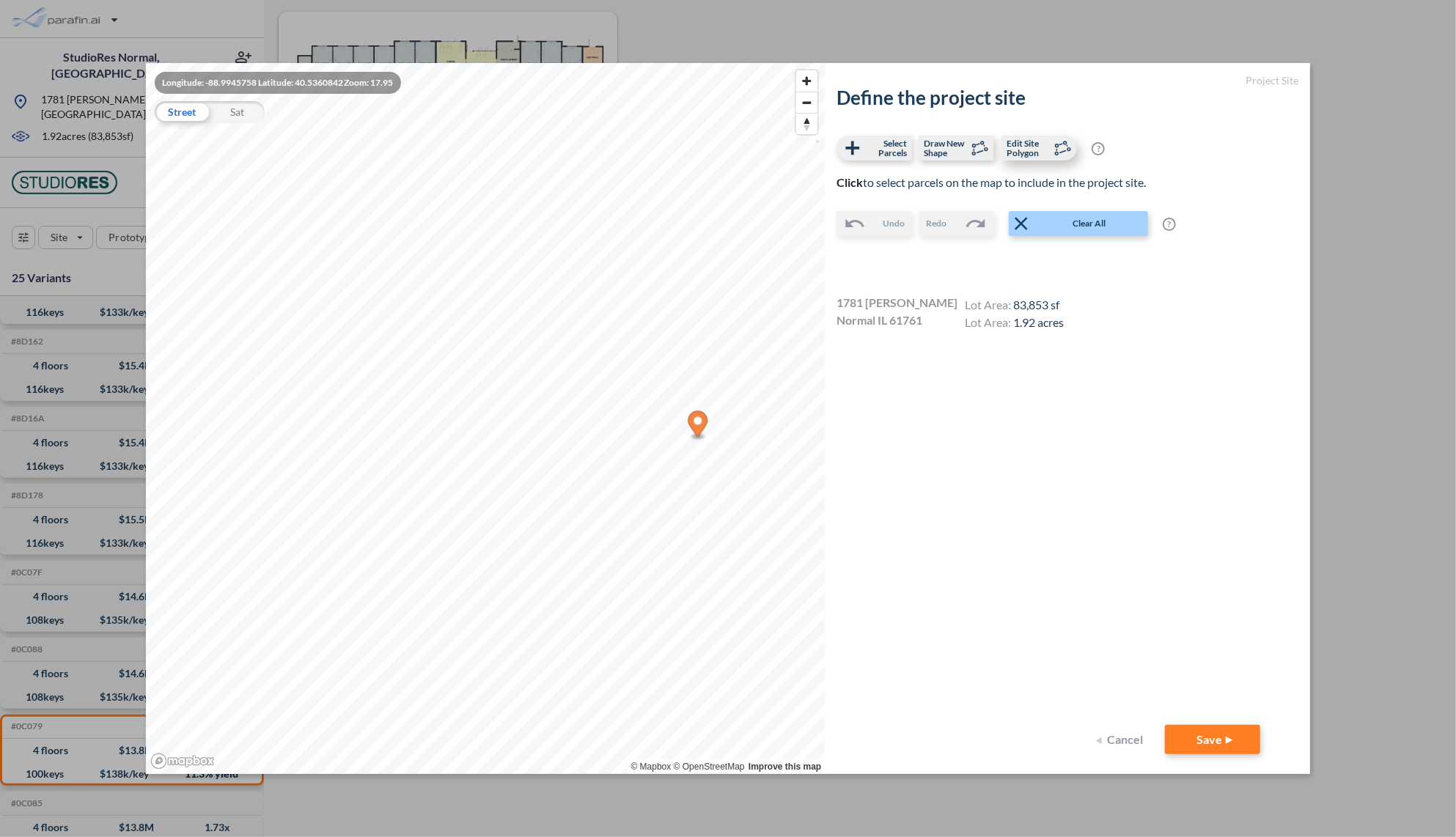
click at [1020, 146] on span "Edit Site Polygon" at bounding box center [1028, 148] width 43 height 19
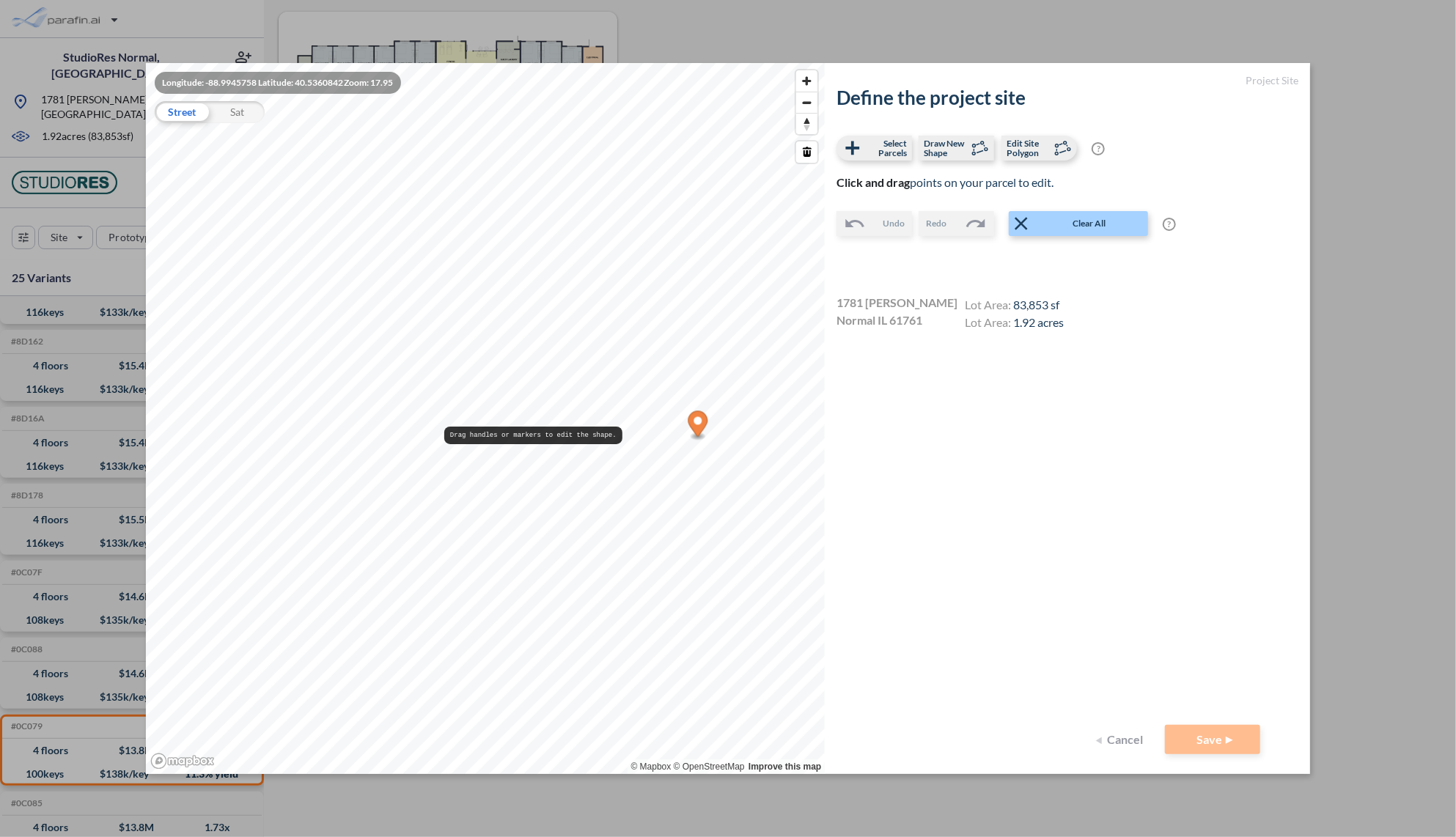
click at [519, 427] on div "Longitude: -88.9945758 Latitude: 40.5360842 Zoom: 17.95 Street Sat © Mapbox © O…" at bounding box center [485, 418] width 679 height 712
click at [887, 147] on span "Select Parcels" at bounding box center [885, 148] width 43 height 19
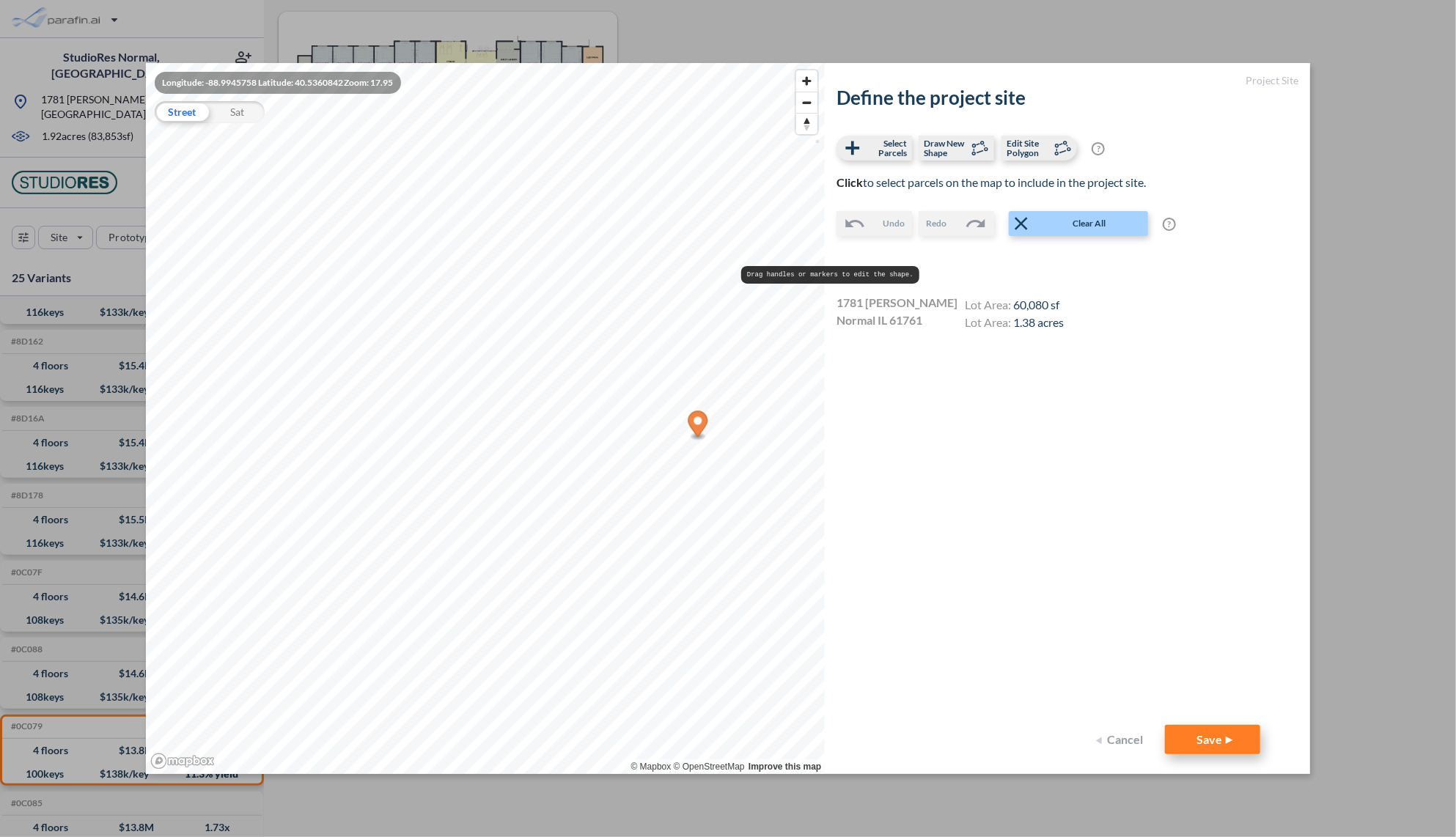
click at [1191, 744] on button "Save" at bounding box center [1213, 740] width 95 height 29
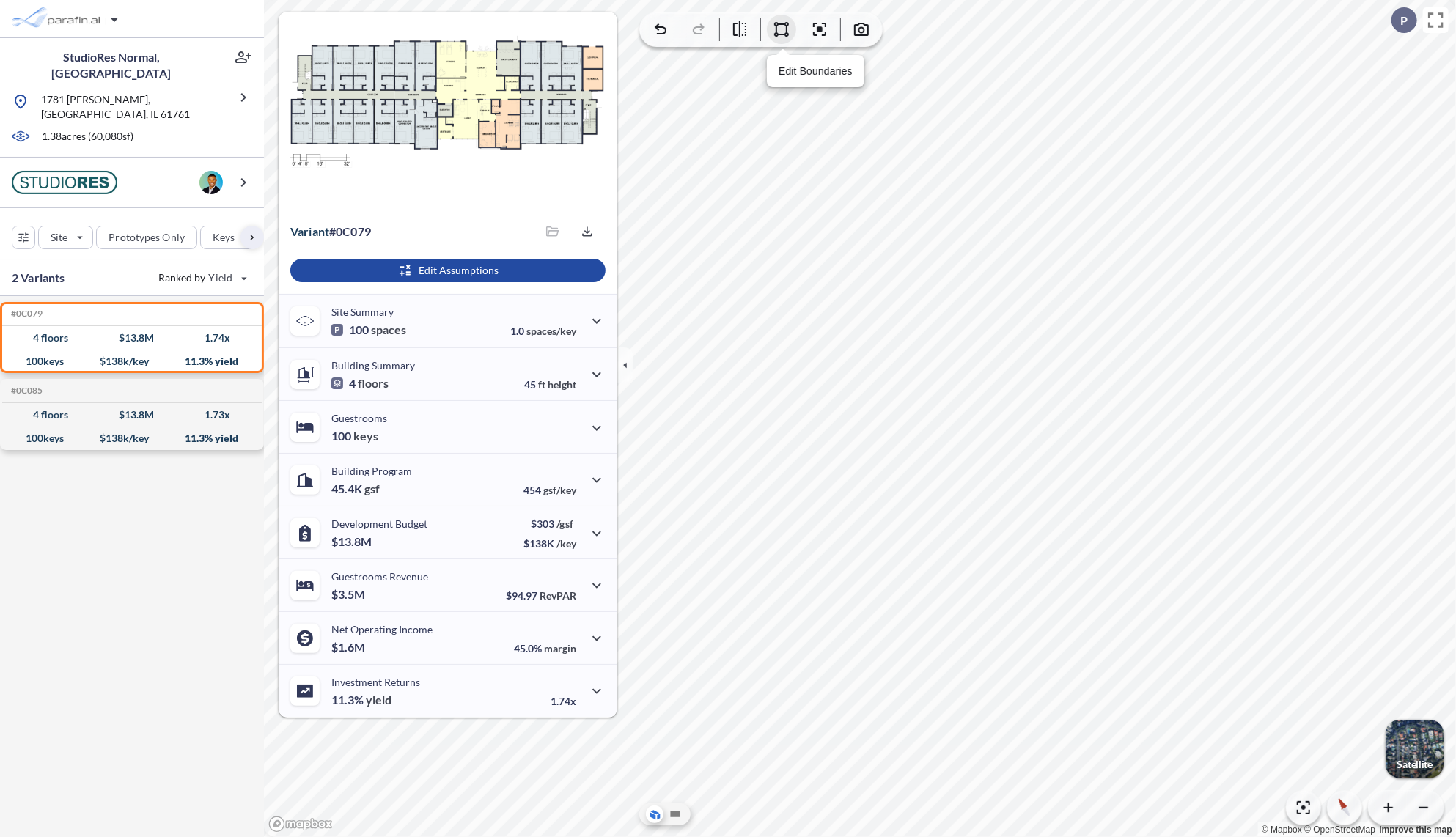
click at [783, 36] on icon "button" at bounding box center [781, 29] width 18 height 18
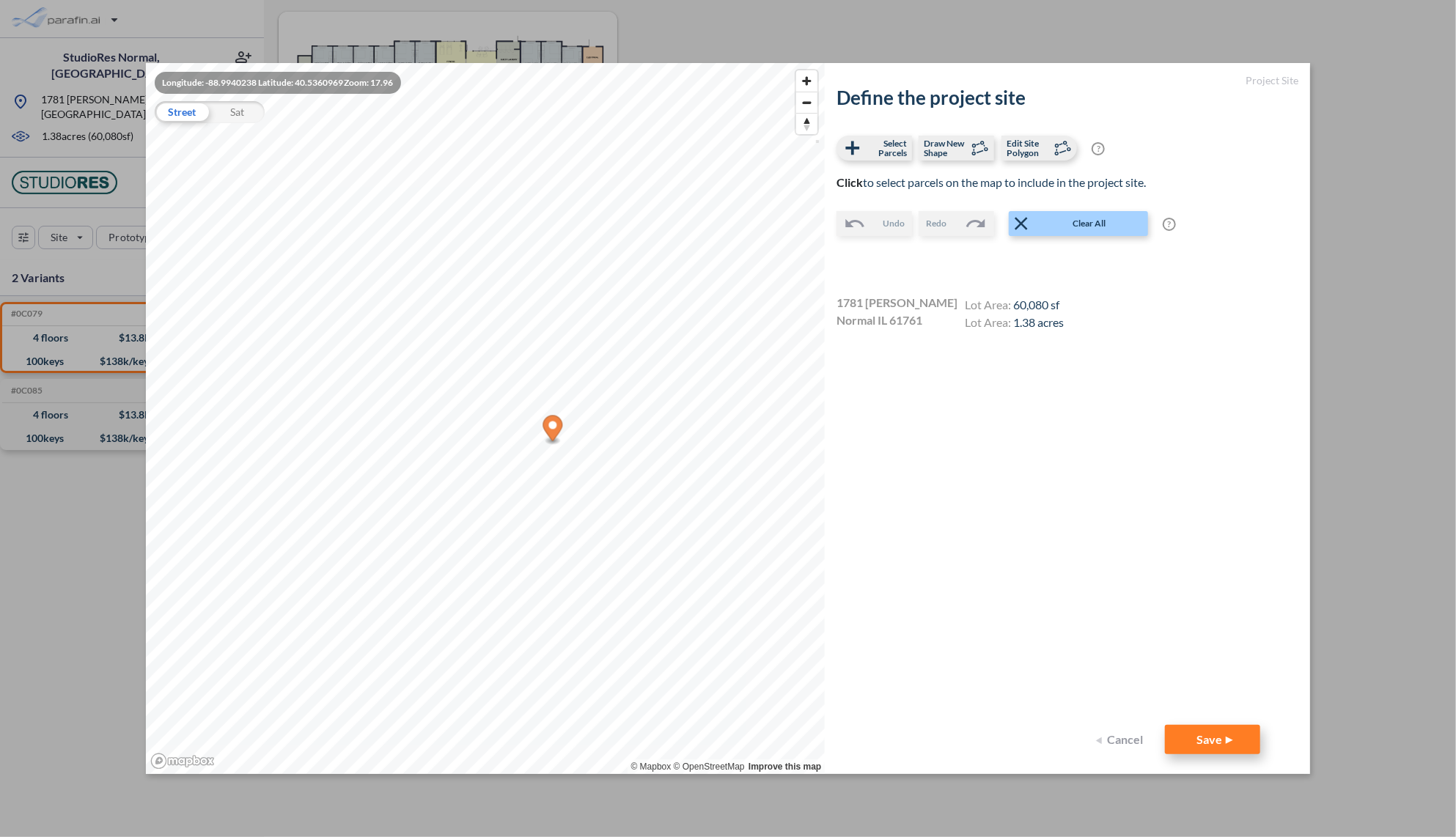
click at [1224, 728] on button "Save" at bounding box center [1213, 740] width 95 height 29
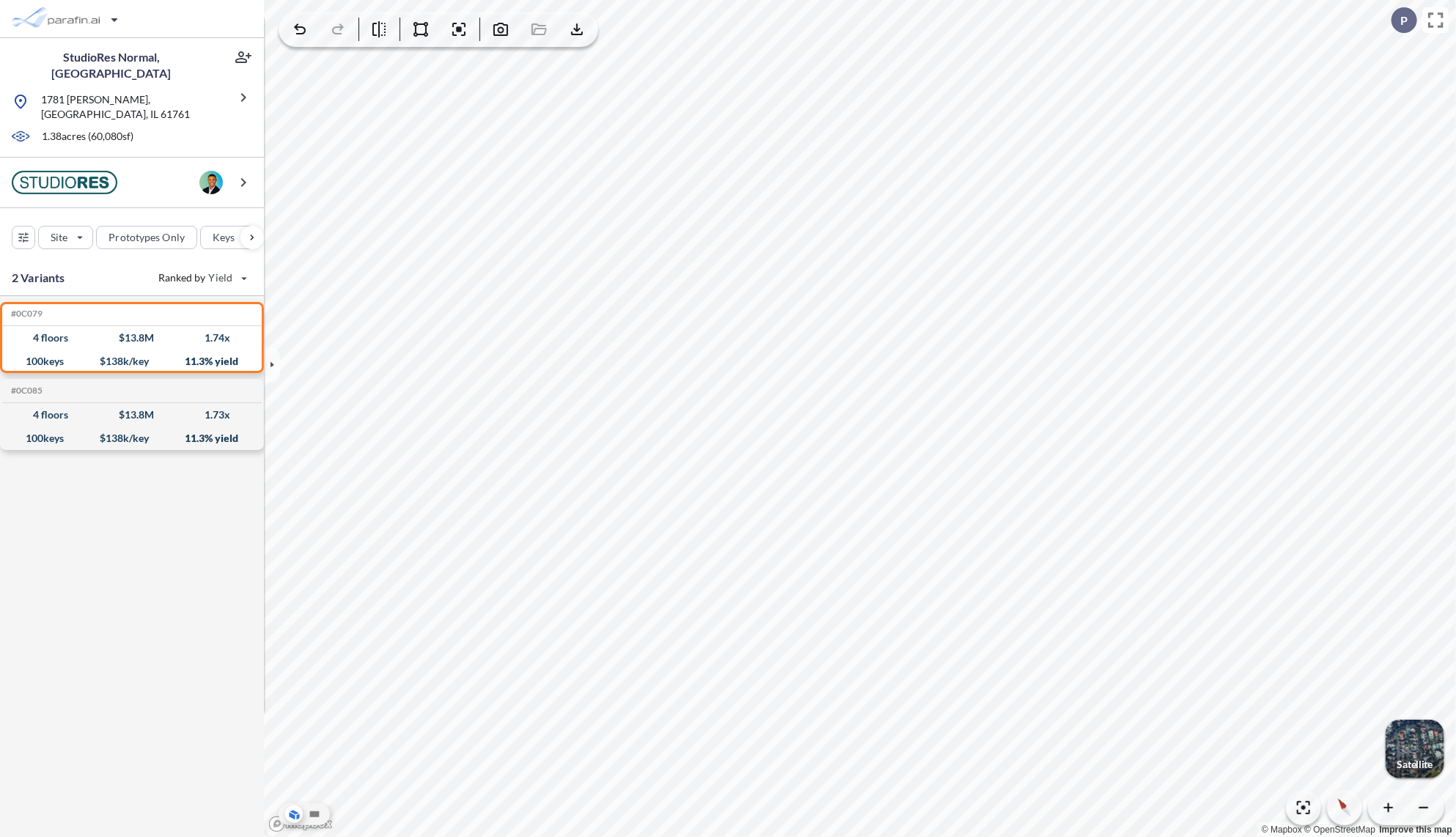
drag, startPoint x: 1399, startPoint y: 766, endPoint x: 1405, endPoint y: 730, distance: 36.5
click at [1407, 732] on div "button" at bounding box center [1414, 749] width 59 height 59
click at [501, 32] on icon "button" at bounding box center [500, 29] width 14 height 13
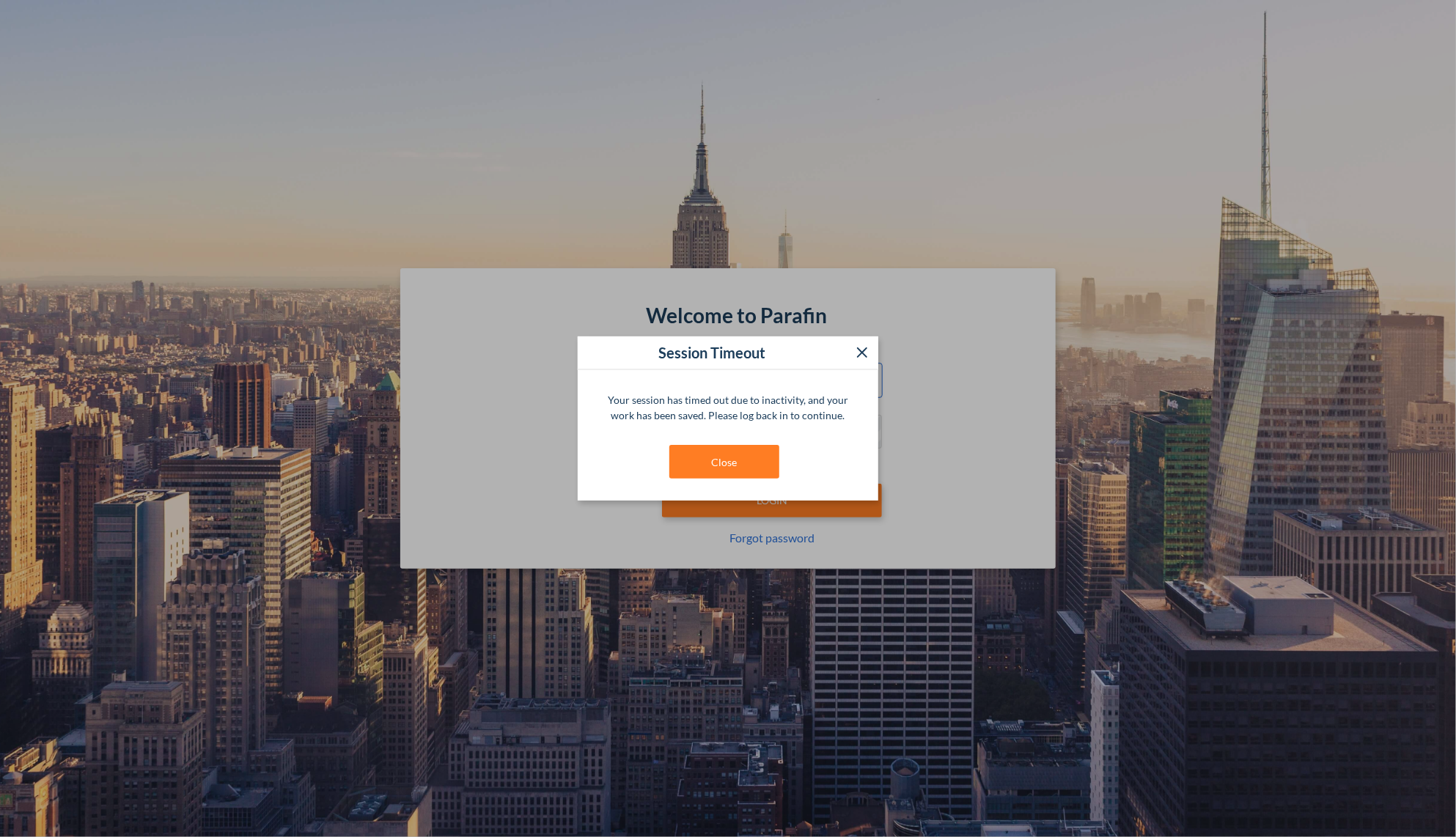
type input "**********"
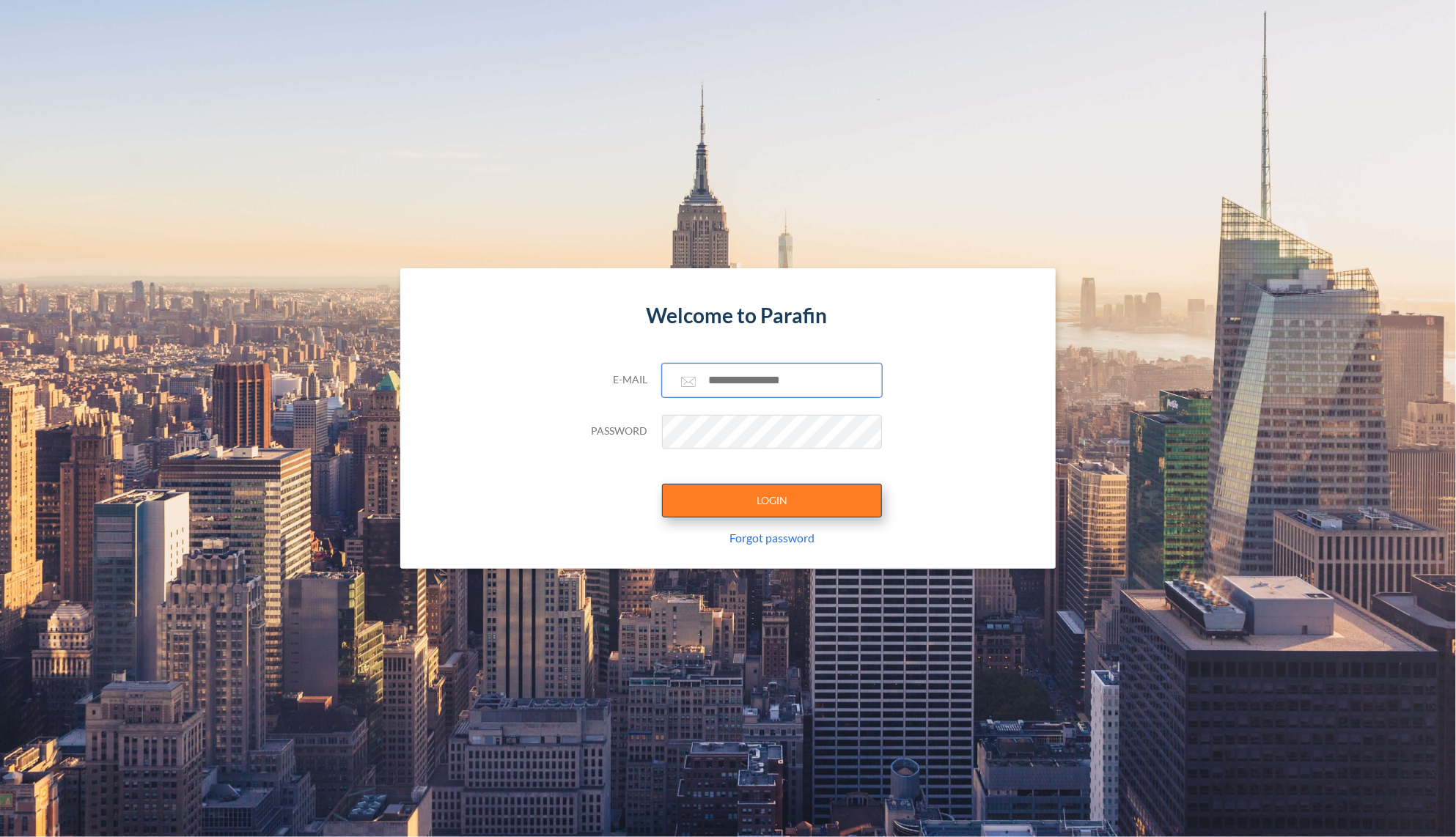
type input "**********"
click at [786, 491] on button "LOGIN" at bounding box center [772, 501] width 220 height 34
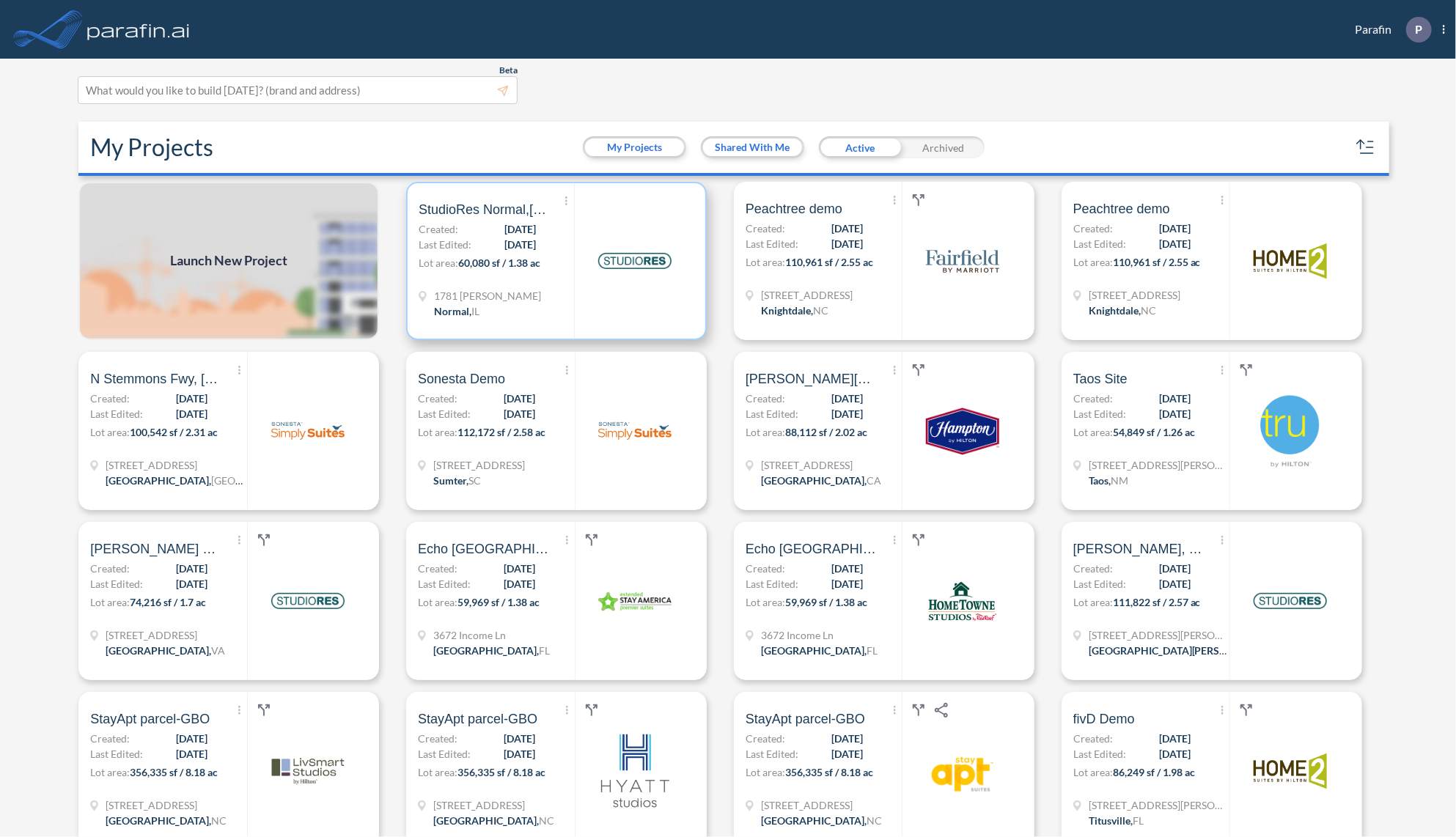
click at [558, 288] on div "1781 Bradford Ln Normal , IL" at bounding box center [496, 305] width 155 height 34
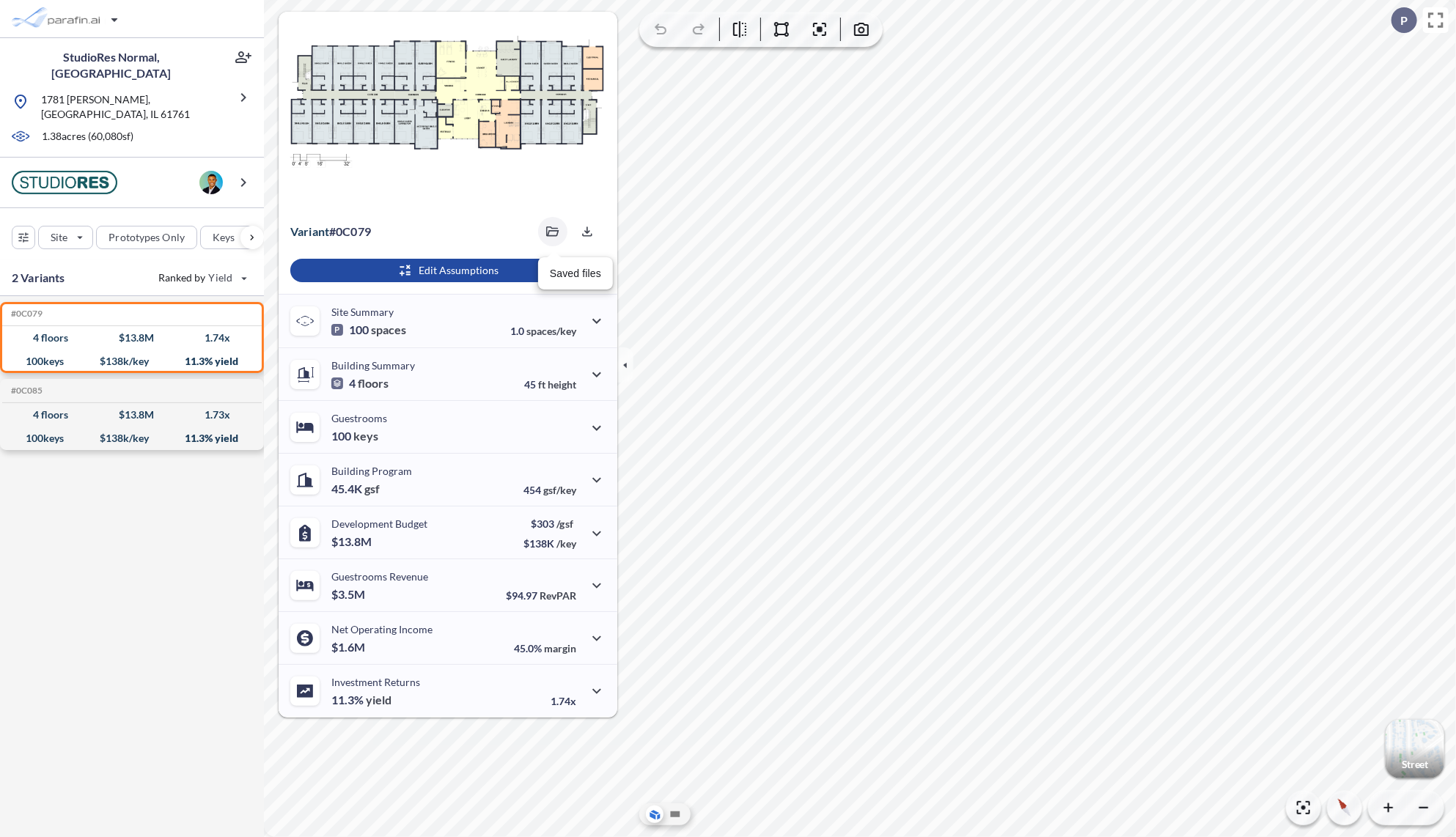
click at [553, 228] on icon "button" at bounding box center [552, 232] width 13 height 10
click at [485, 271] on div "Variant # 0c079 0c079-image.jpg 09/08/2025 Export Edit Assumptions" at bounding box center [448, 252] width 338 height 83
click at [624, 369] on icon "button" at bounding box center [625, 365] width 16 height 16
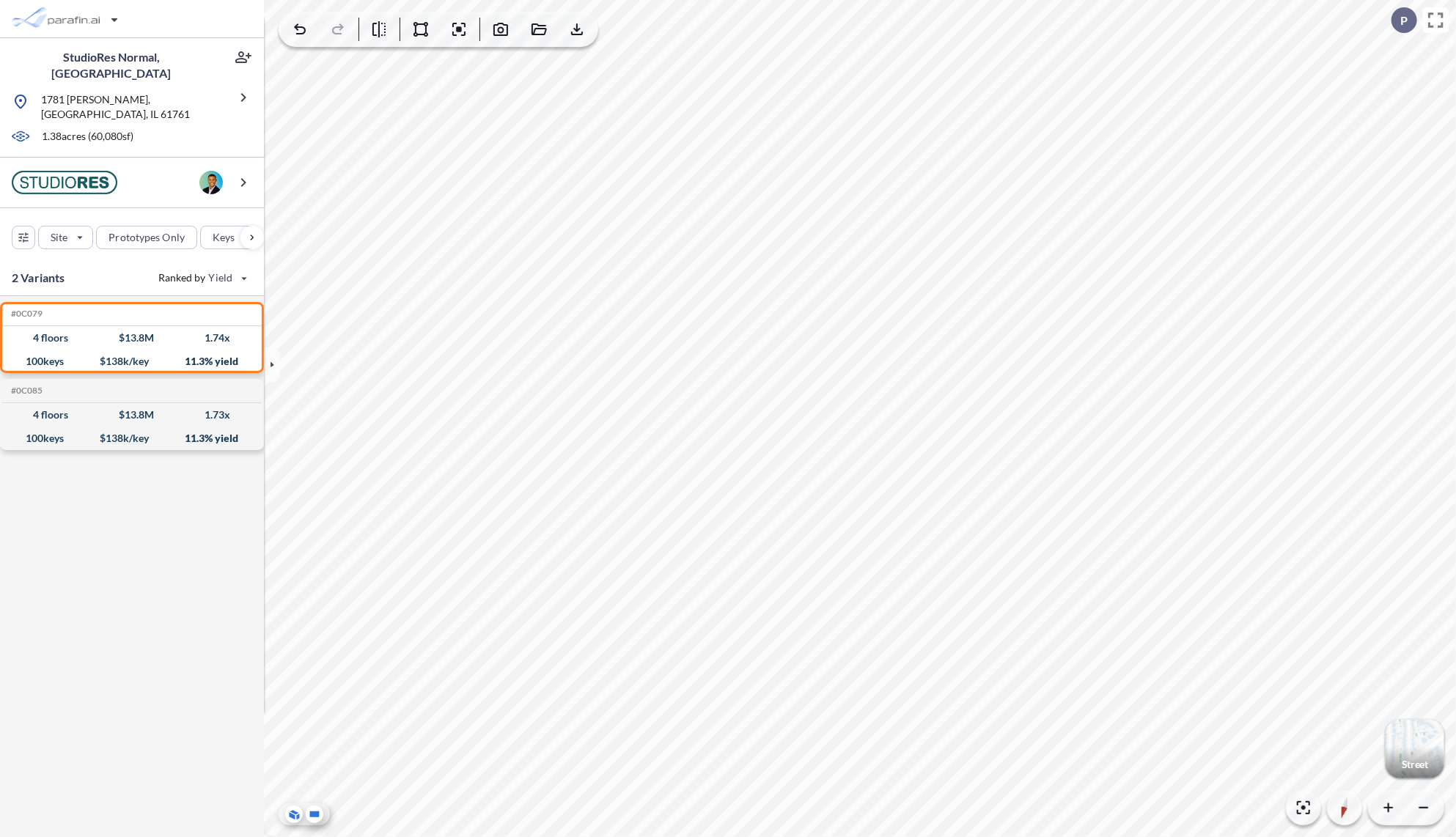
click at [316, 814] on icon at bounding box center [315, 814] width 9 height 6
click at [292, 815] on icon at bounding box center [292, 816] width 6 height 8
click at [314, 812] on icon at bounding box center [315, 814] width 9 height 6
click at [293, 812] on icon at bounding box center [295, 811] width 9 height 4
click at [502, 35] on icon "button" at bounding box center [500, 29] width 14 height 13
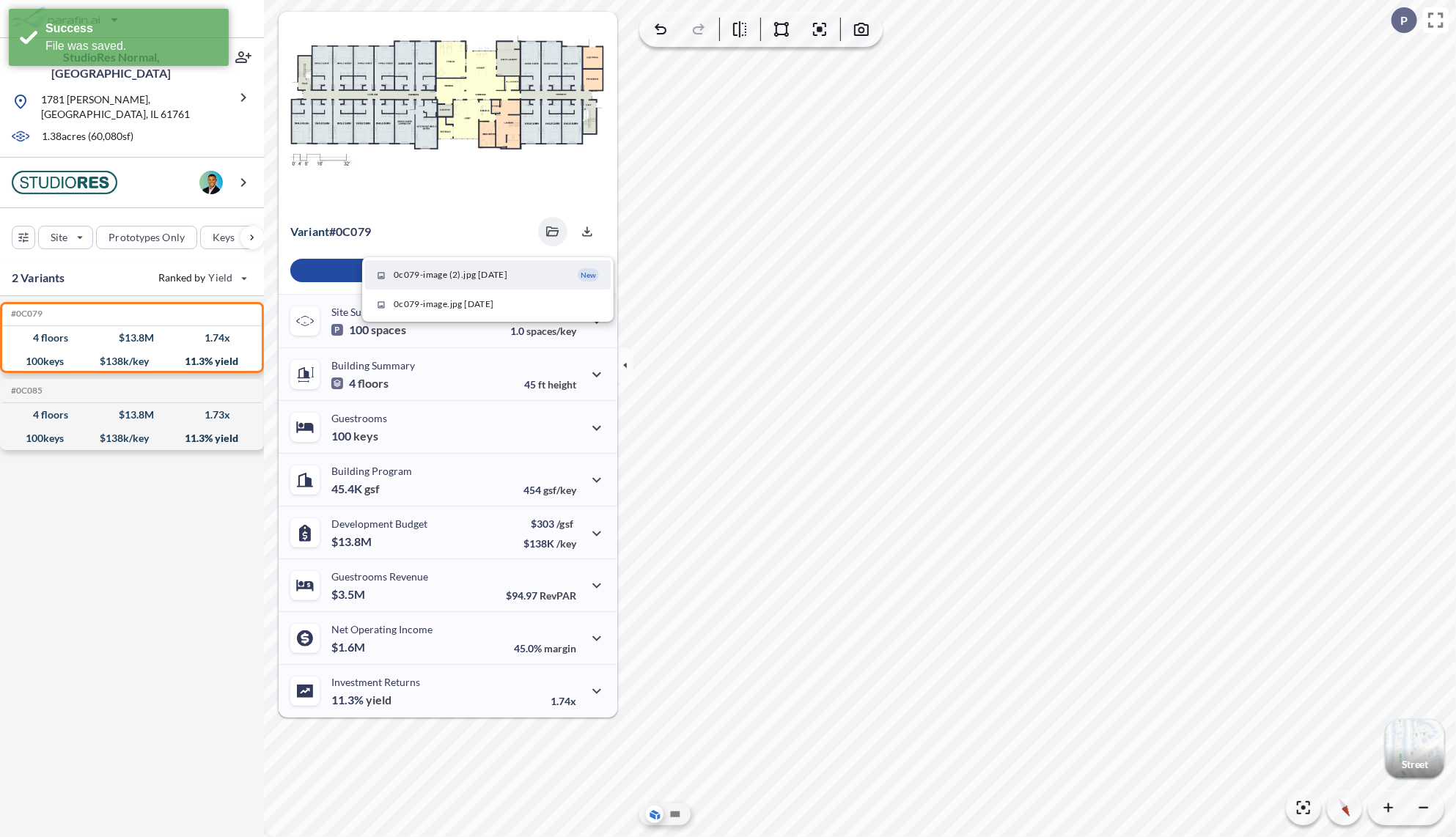
click at [465, 274] on span "0c079-image (2).jpg 09/08/2025" at bounding box center [450, 274] width 113 height 13
